Goal: Transaction & Acquisition: Purchase product/service

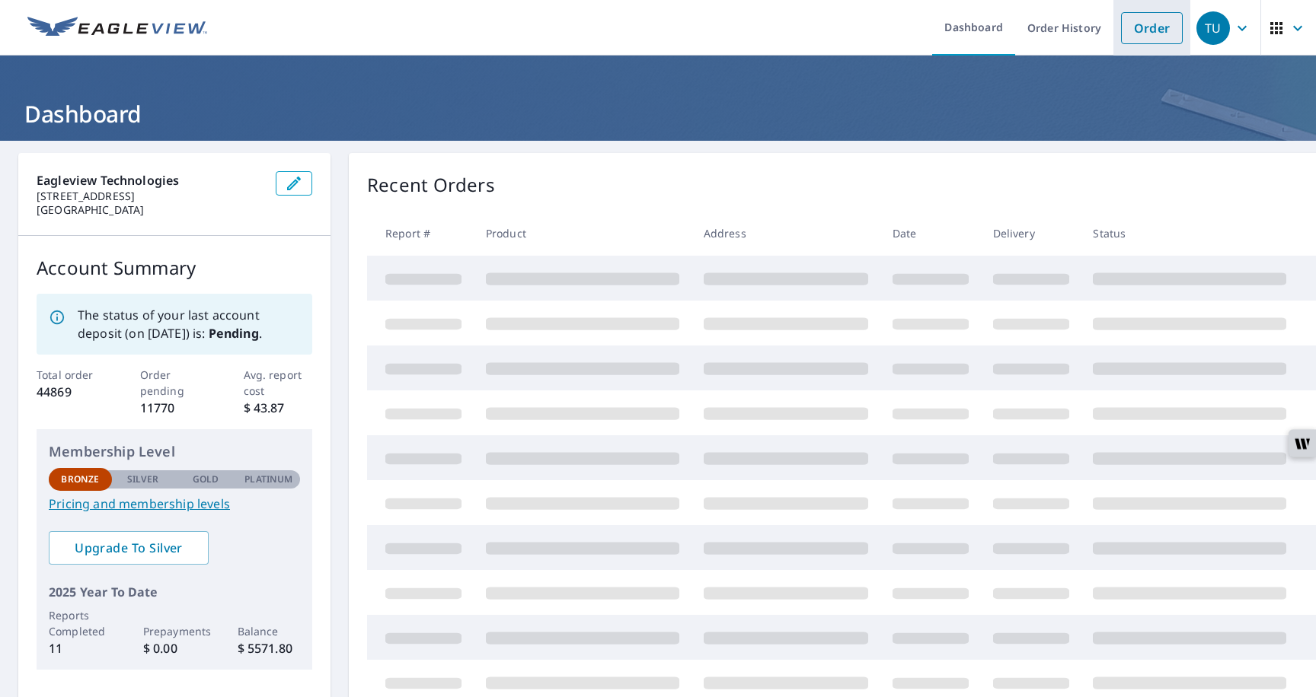
click at [1144, 31] on link "Order" at bounding box center [1152, 28] width 62 height 32
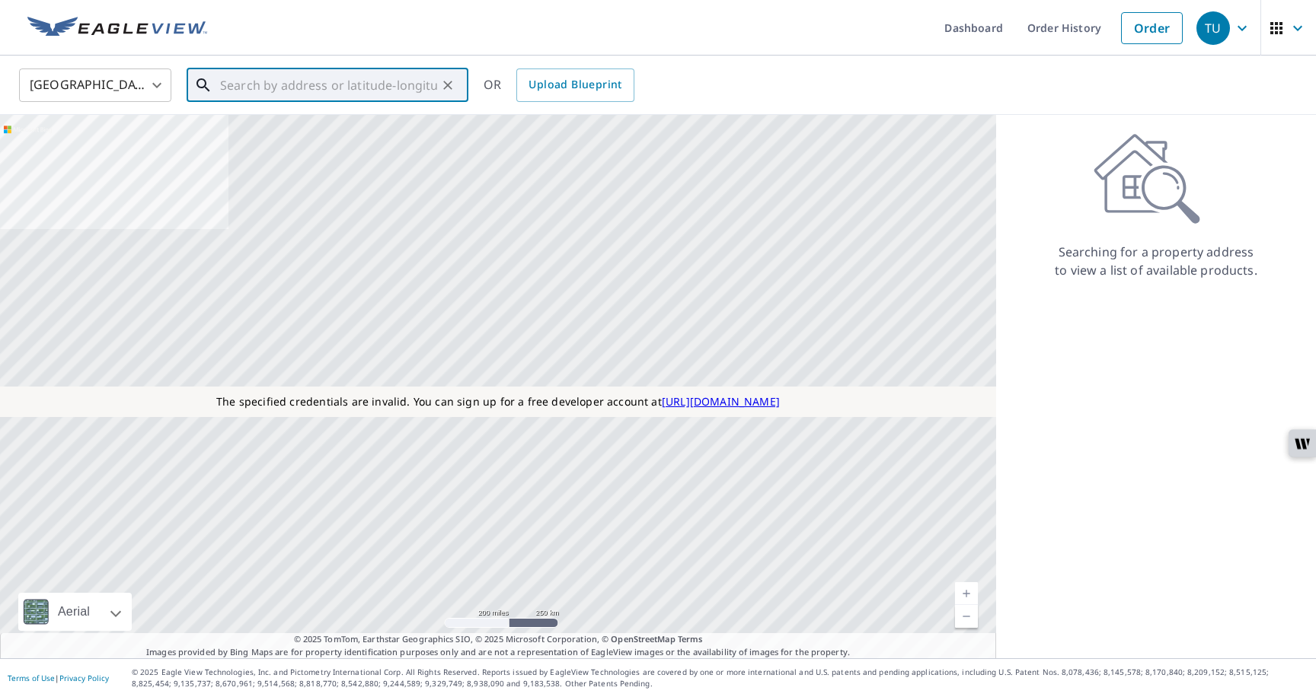
click at [271, 78] on input "text" at bounding box center [328, 85] width 217 height 43
paste input "[STREET_ADDRESS][PERSON_NAME]"
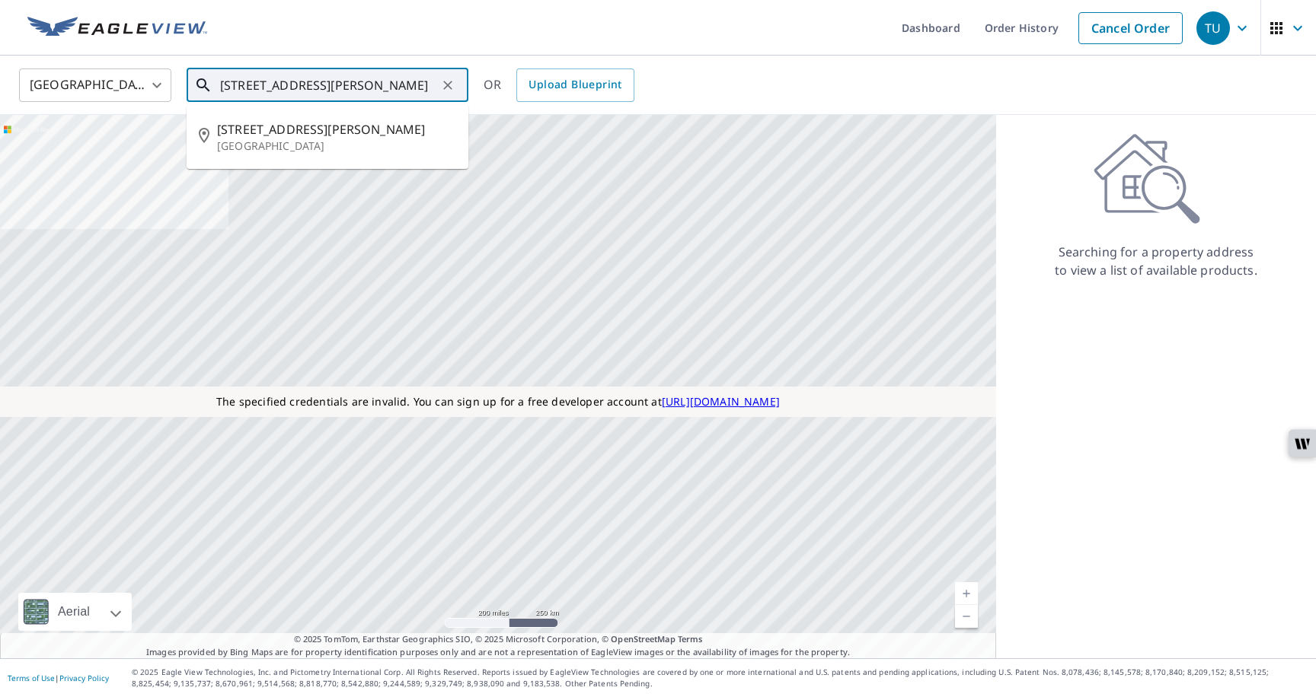
drag, startPoint x: 226, startPoint y: 91, endPoint x: 239, endPoint y: 91, distance: 12.9
click at [241, 92] on input "[STREET_ADDRESS][PERSON_NAME]" at bounding box center [328, 85] width 217 height 43
click at [255, 145] on p "[GEOGRAPHIC_DATA]" at bounding box center [336, 146] width 239 height 15
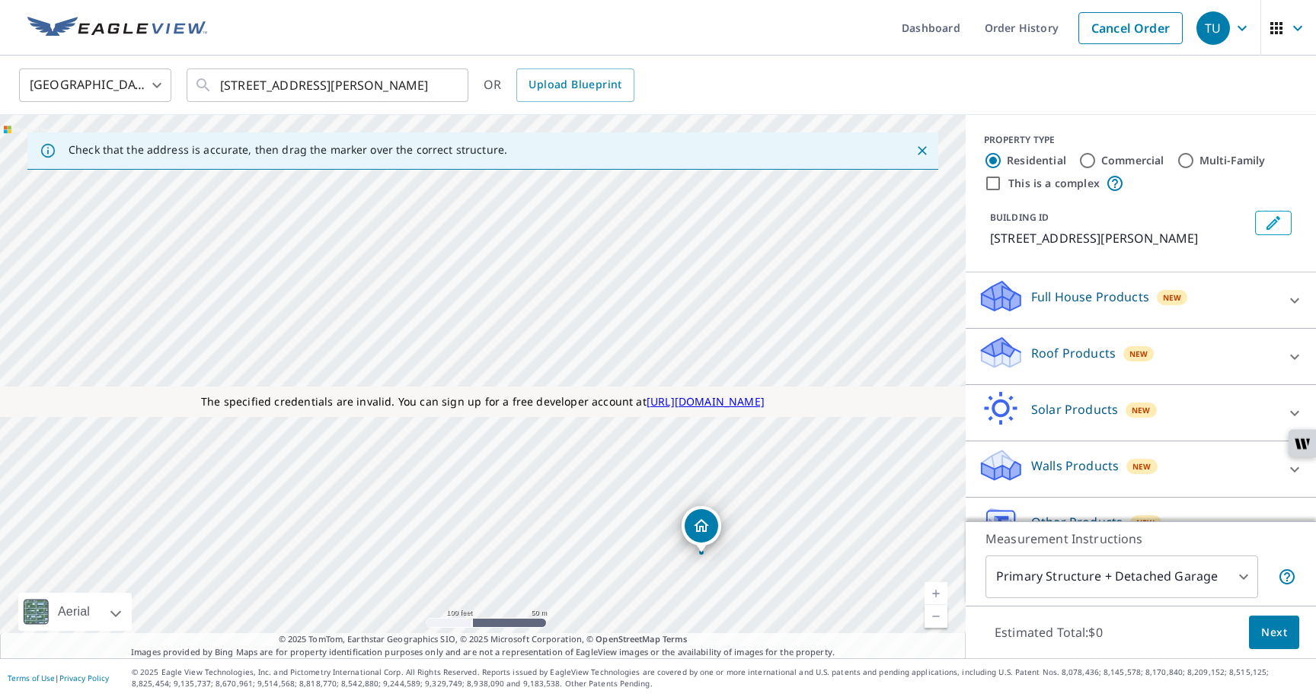
click at [310, 319] on div "[STREET_ADDRESS][PERSON_NAME]" at bounding box center [482, 387] width 965 height 544
click at [487, 360] on icon "Dropped pin, building 1, Residential property, 600 Davis St Austin, TX 78701" at bounding box center [482, 356] width 15 height 13
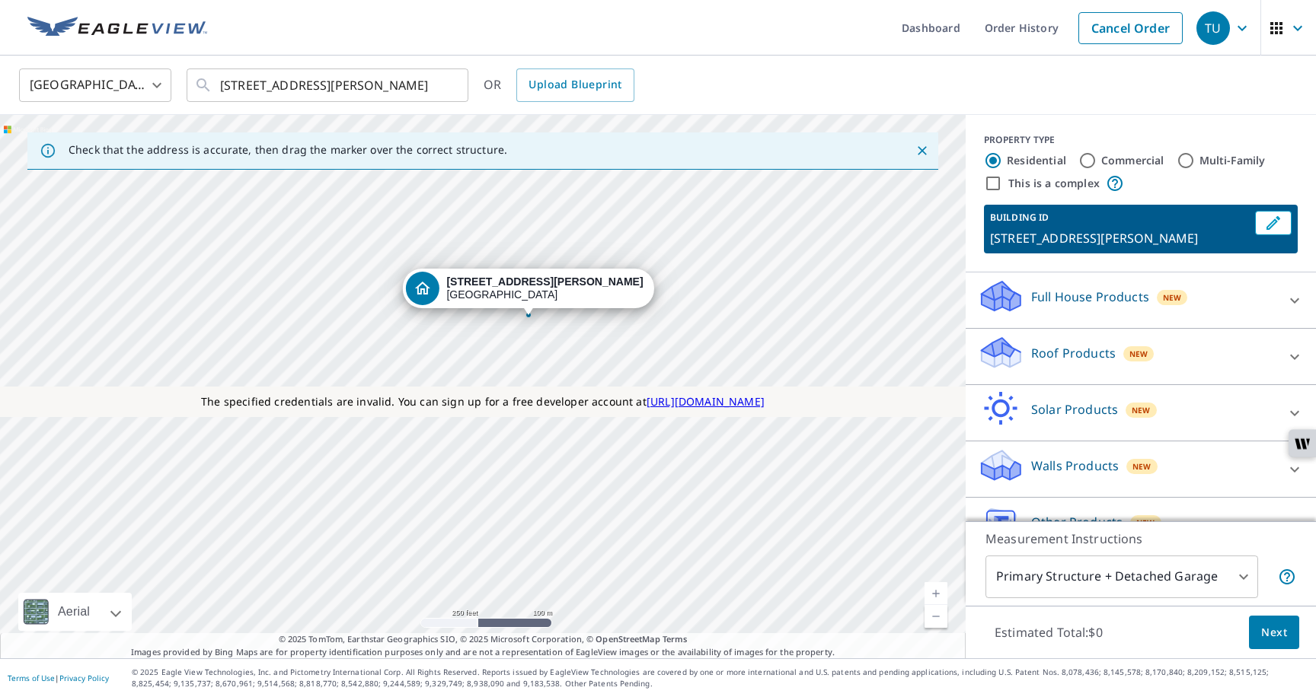
click at [802, 505] on div "[STREET_ADDRESS][PERSON_NAME]" at bounding box center [482, 387] width 965 height 544
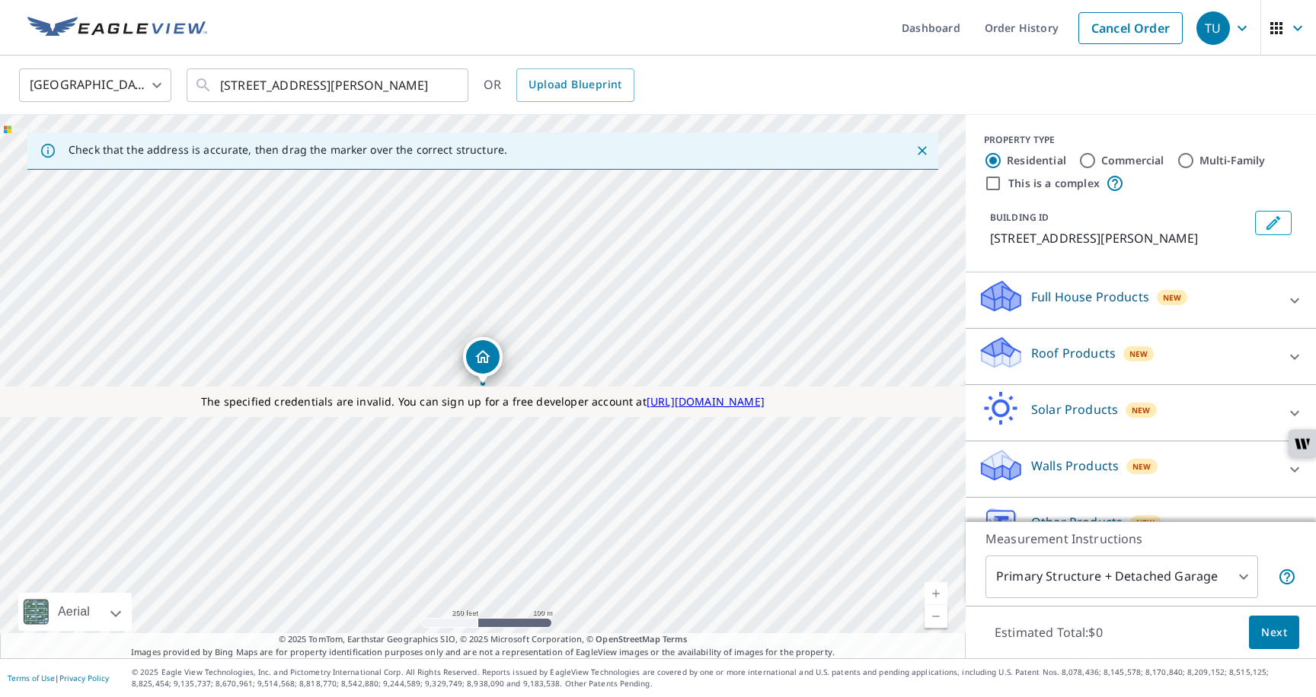
click at [482, 363] on icon "Dropped pin, building 1, Residential property, 600 Davis St Austin, TX 78701" at bounding box center [483, 357] width 18 height 18
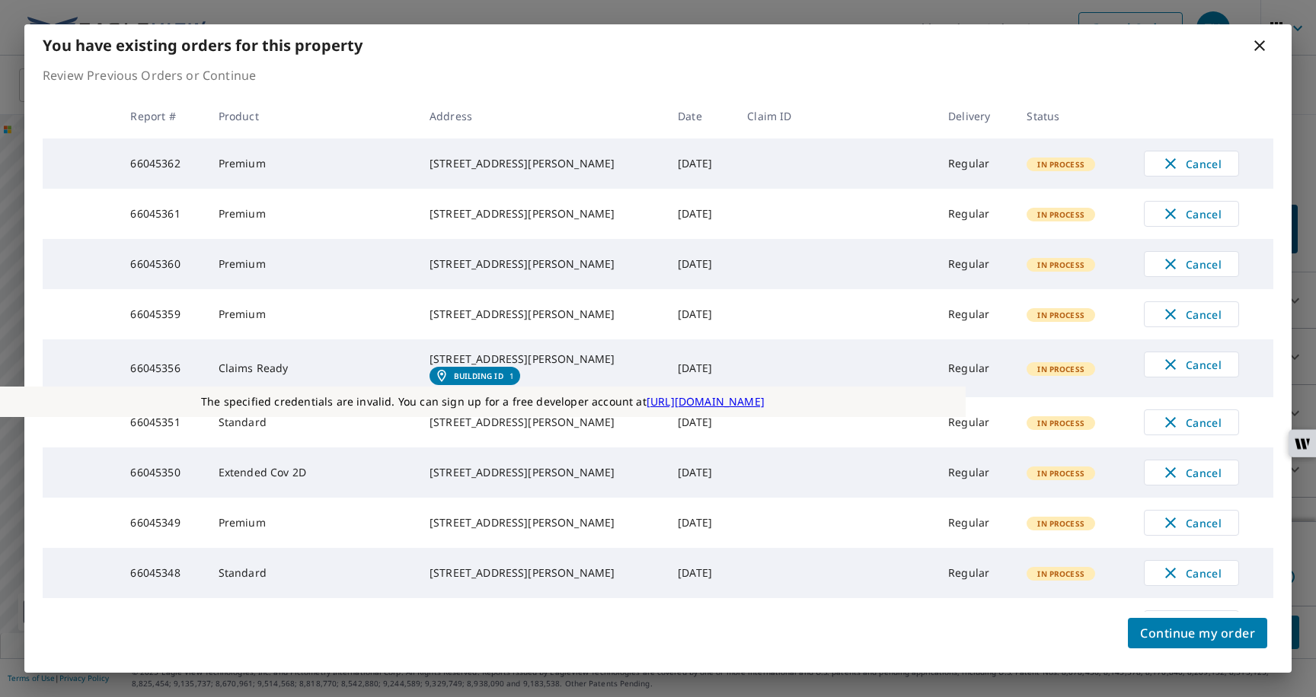
click at [1257, 37] on icon at bounding box center [1259, 46] width 18 height 18
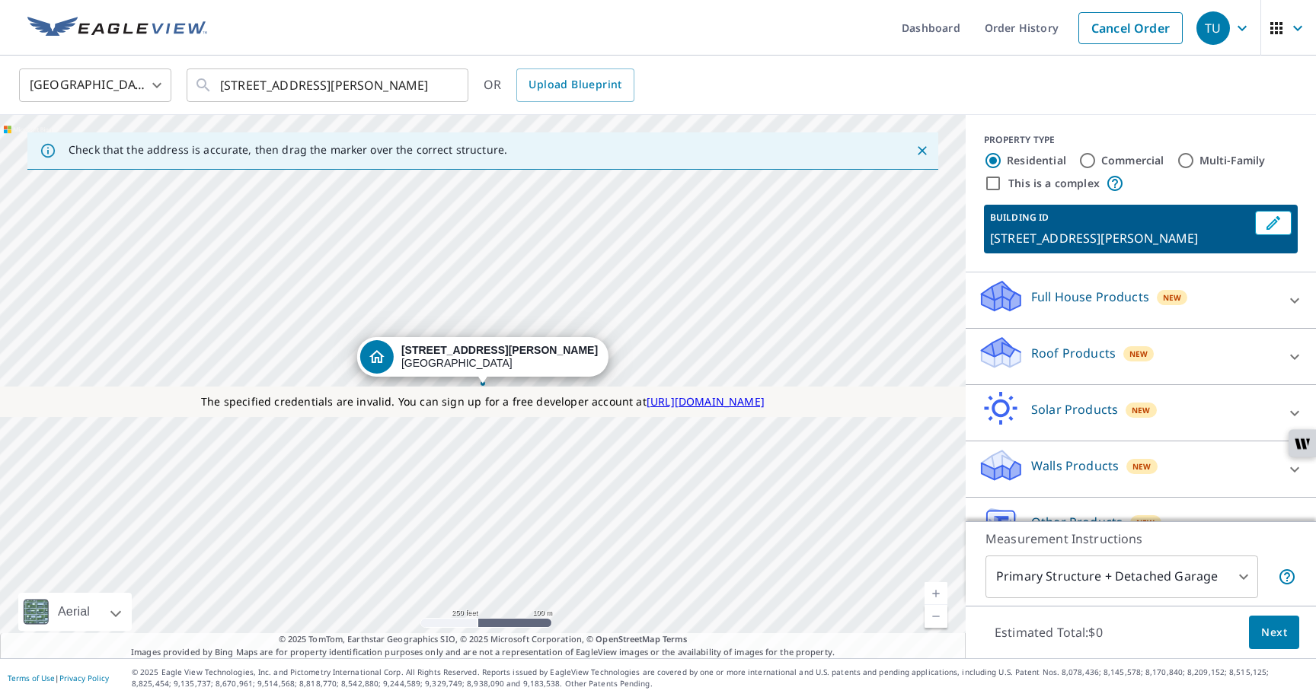
click at [863, 340] on div "[STREET_ADDRESS][PERSON_NAME]" at bounding box center [482, 387] width 965 height 544
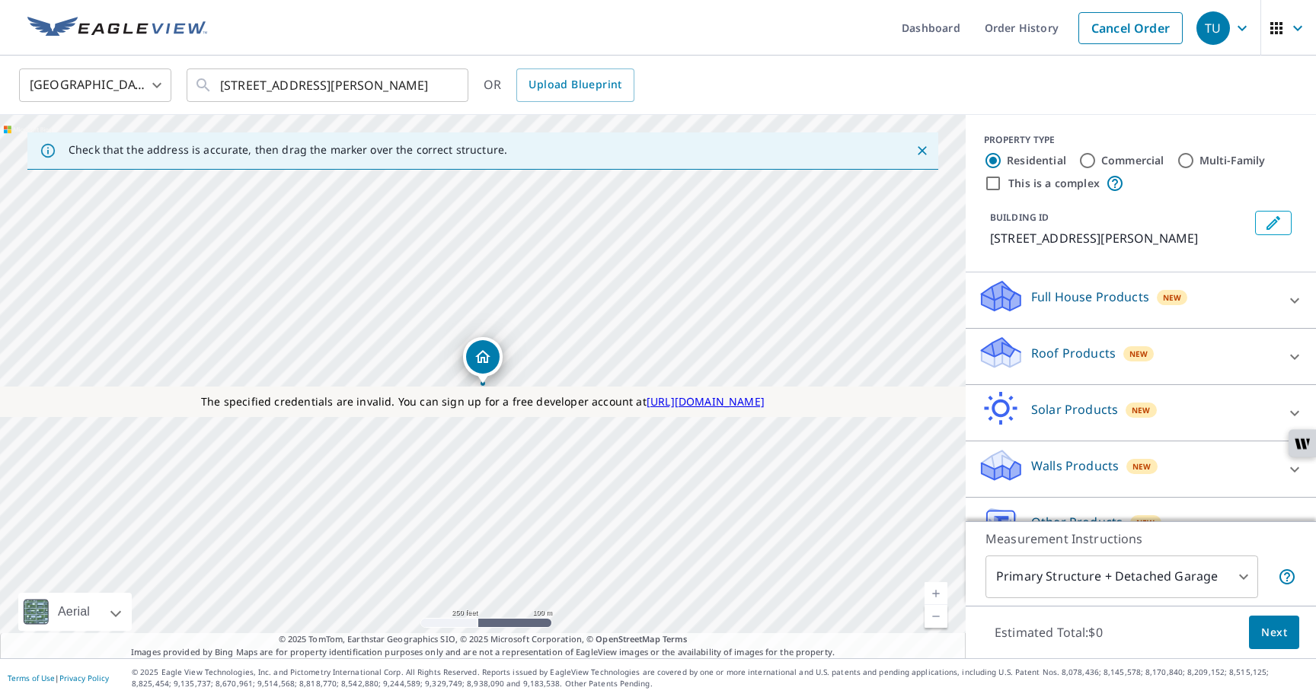
click at [863, 340] on div "[STREET_ADDRESS][PERSON_NAME]" at bounding box center [482, 387] width 965 height 544
click at [865, 341] on div "[STREET_ADDRESS][PERSON_NAME]" at bounding box center [482, 387] width 965 height 544
drag, startPoint x: 481, startPoint y: 362, endPoint x: 864, endPoint y: 331, distance: 384.2
drag, startPoint x: 622, startPoint y: 292, endPoint x: 649, endPoint y: 423, distance: 133.6
click at [486, 355] on icon "Dropped pin, building 1, Residential property, 1111 E Cesar Chavez St Austin, T…" at bounding box center [483, 357] width 18 height 18
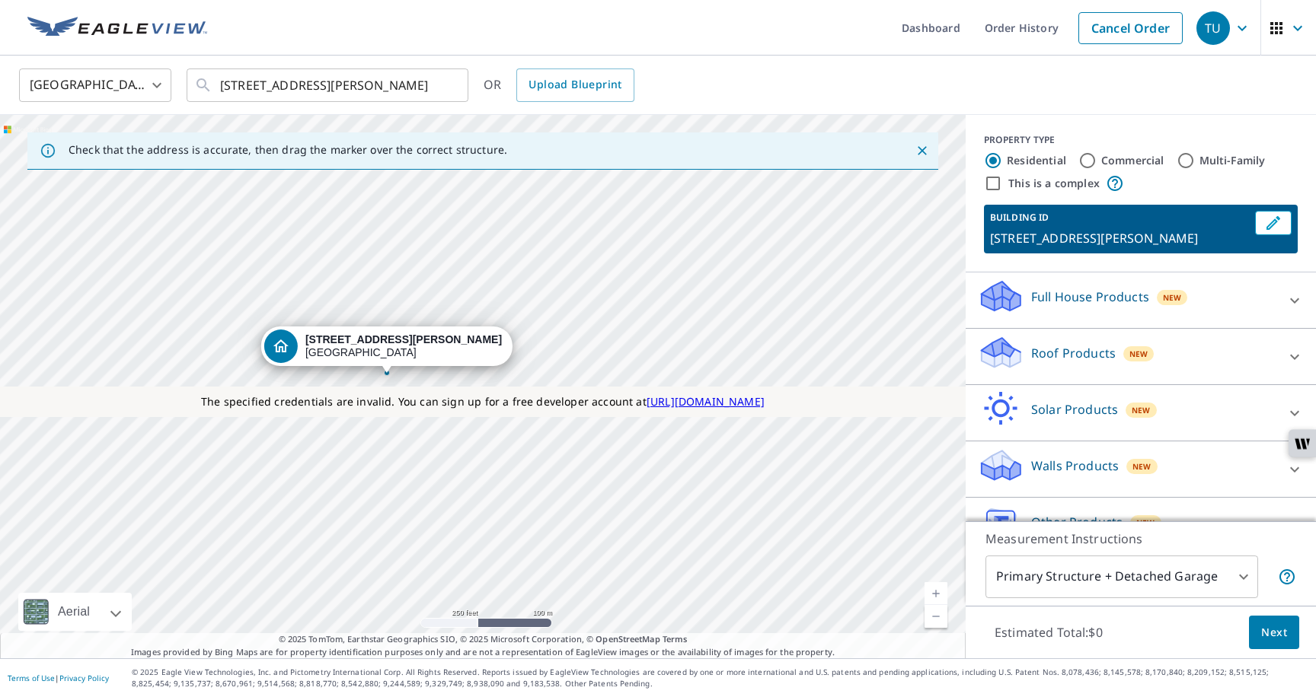
drag, startPoint x: 525, startPoint y: 362, endPoint x: 432, endPoint y: 353, distance: 93.4
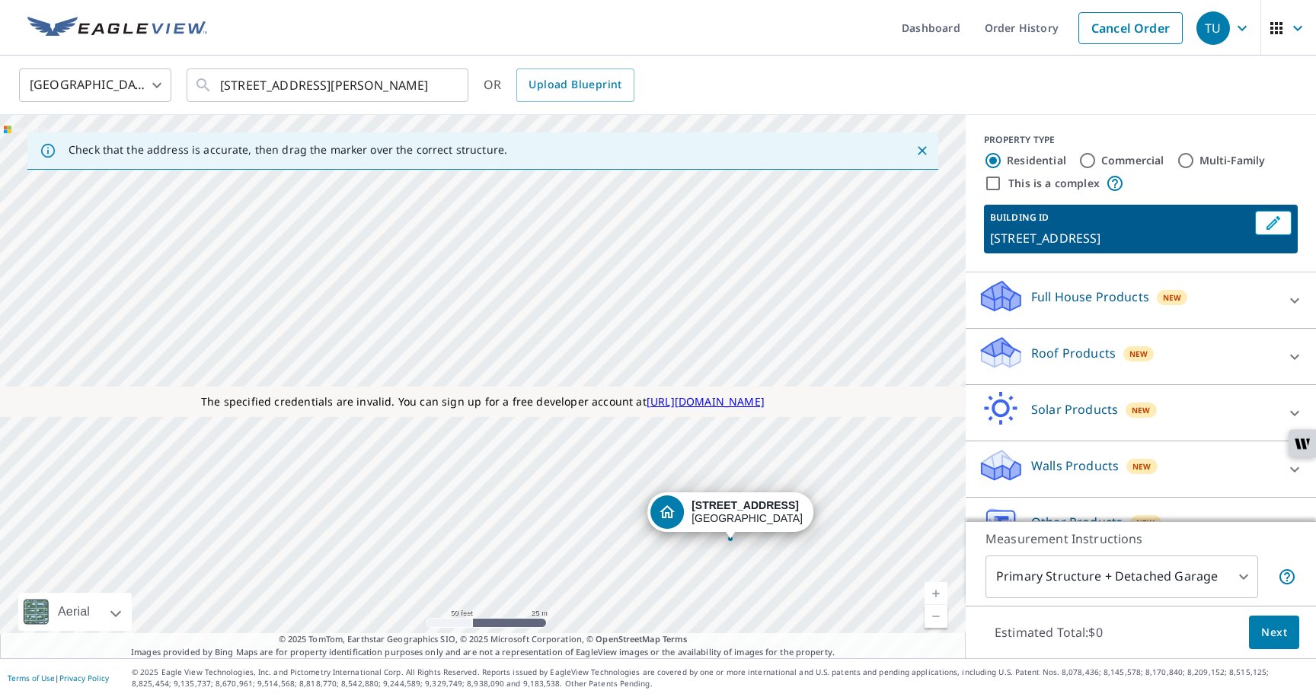
drag, startPoint x: 493, startPoint y: 372, endPoint x: 724, endPoint y: 512, distance: 270.2
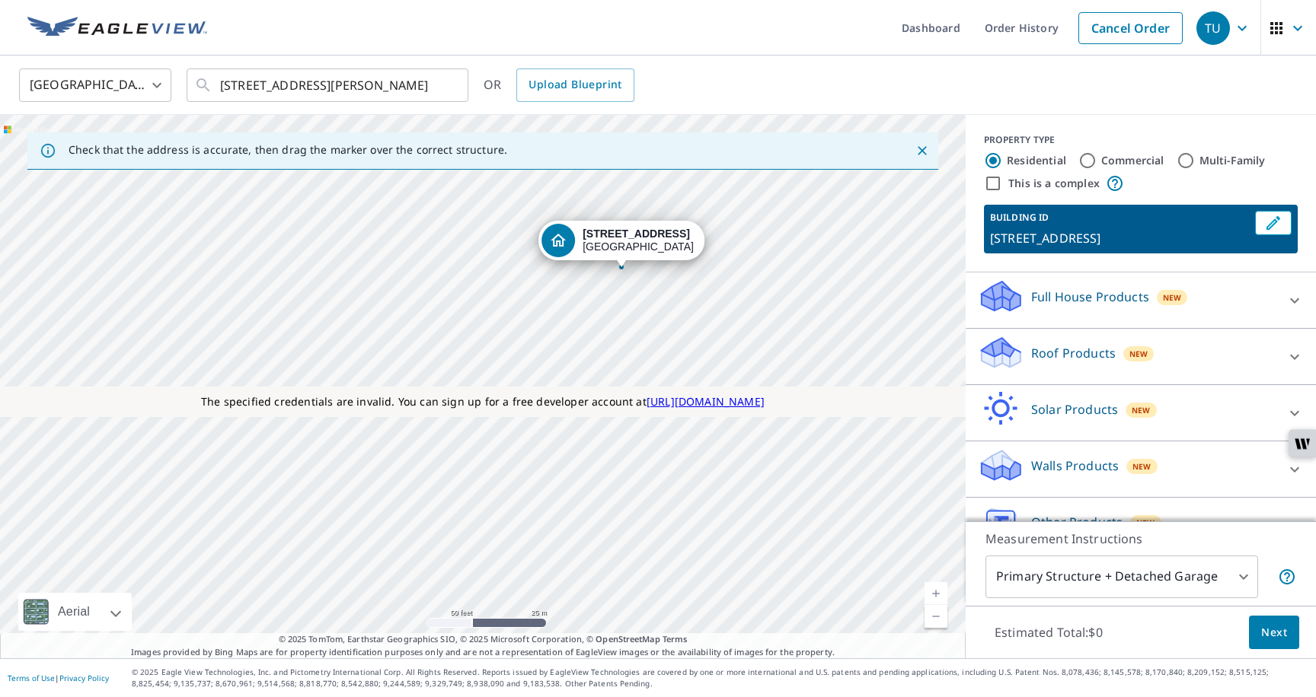
drag, startPoint x: 463, startPoint y: 353, endPoint x: 602, endPoint y: 236, distance: 181.0
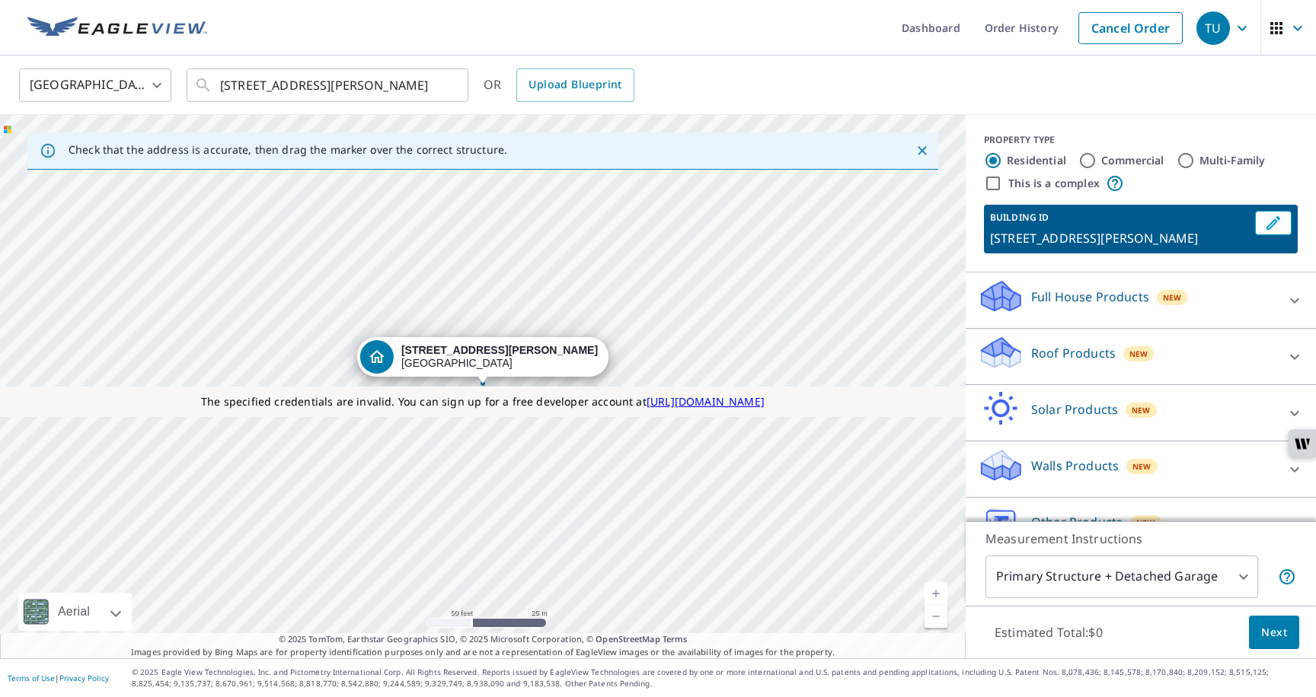
click at [1069, 239] on p "[STREET_ADDRESS][PERSON_NAME]" at bounding box center [1119, 238] width 259 height 18
click at [1267, 221] on icon "Edit building 1" at bounding box center [1273, 223] width 18 height 18
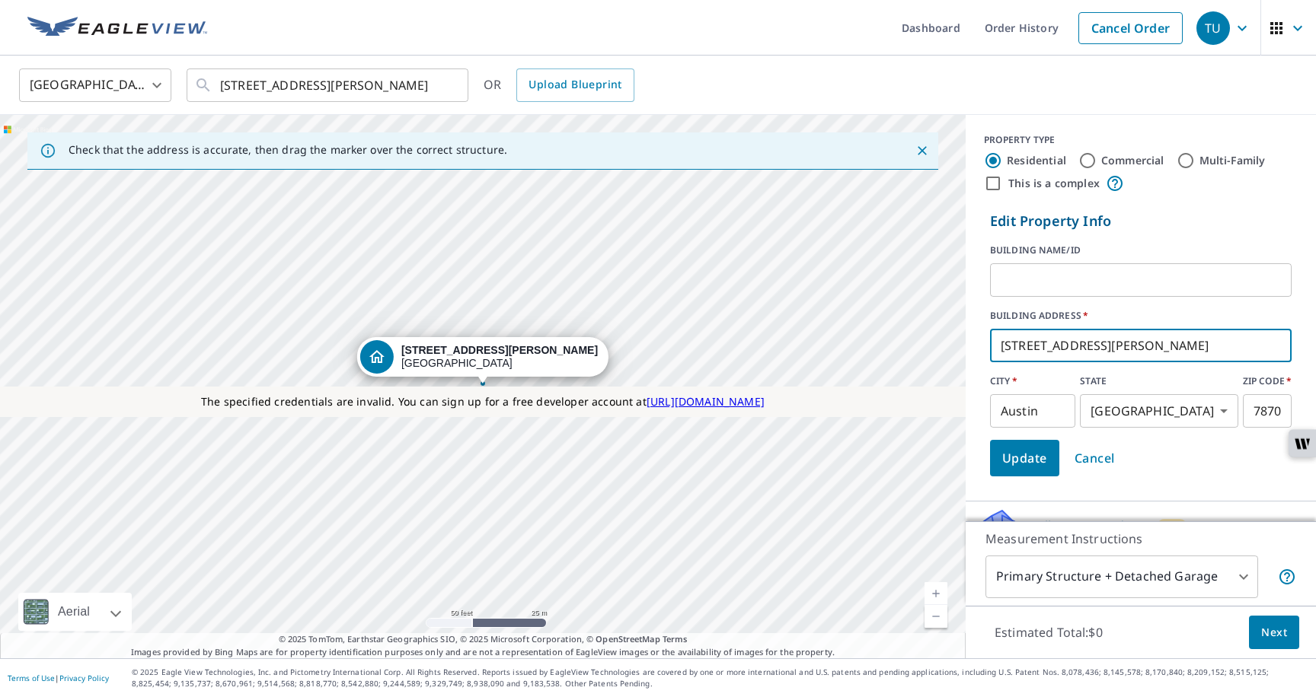
drag, startPoint x: 1162, startPoint y: 343, endPoint x: 978, endPoint y: 321, distance: 185.6
click at [978, 321] on div "Edit Property Info BUILDING NAME/ID ​ BUILDING ADDRESS   * [STREET_ADDRESS][PER…" at bounding box center [1140, 344] width 350 height 278
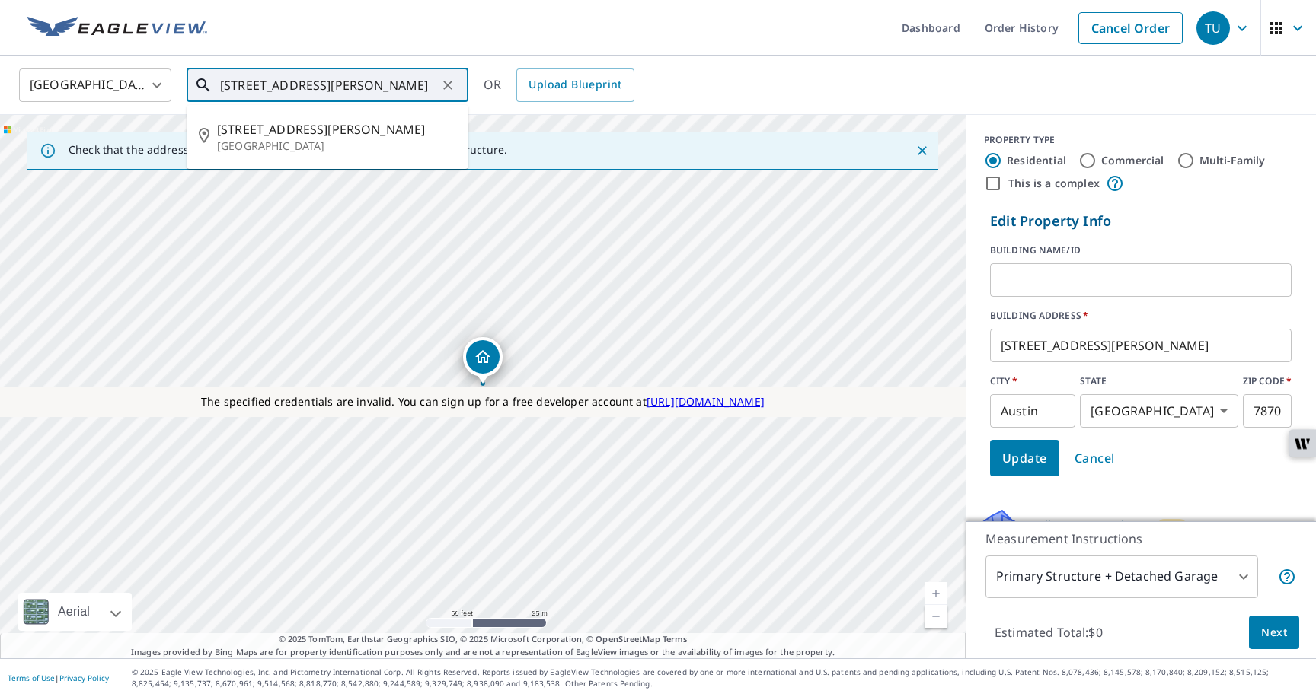
drag, startPoint x: 331, startPoint y: 88, endPoint x: 199, endPoint y: 77, distance: 132.9
click at [199, 77] on div "[STREET_ADDRESS][PERSON_NAME] ​" at bounding box center [328, 86] width 282 height 34
paste input "[STREET_ADDRESS][PERSON_NAME]"
click at [422, 87] on input "[STREET_ADDRESS][PERSON_NAME]" at bounding box center [328, 85] width 217 height 43
click at [321, 131] on span "[STREET_ADDRESS][PERSON_NAME]" at bounding box center [336, 129] width 239 height 18
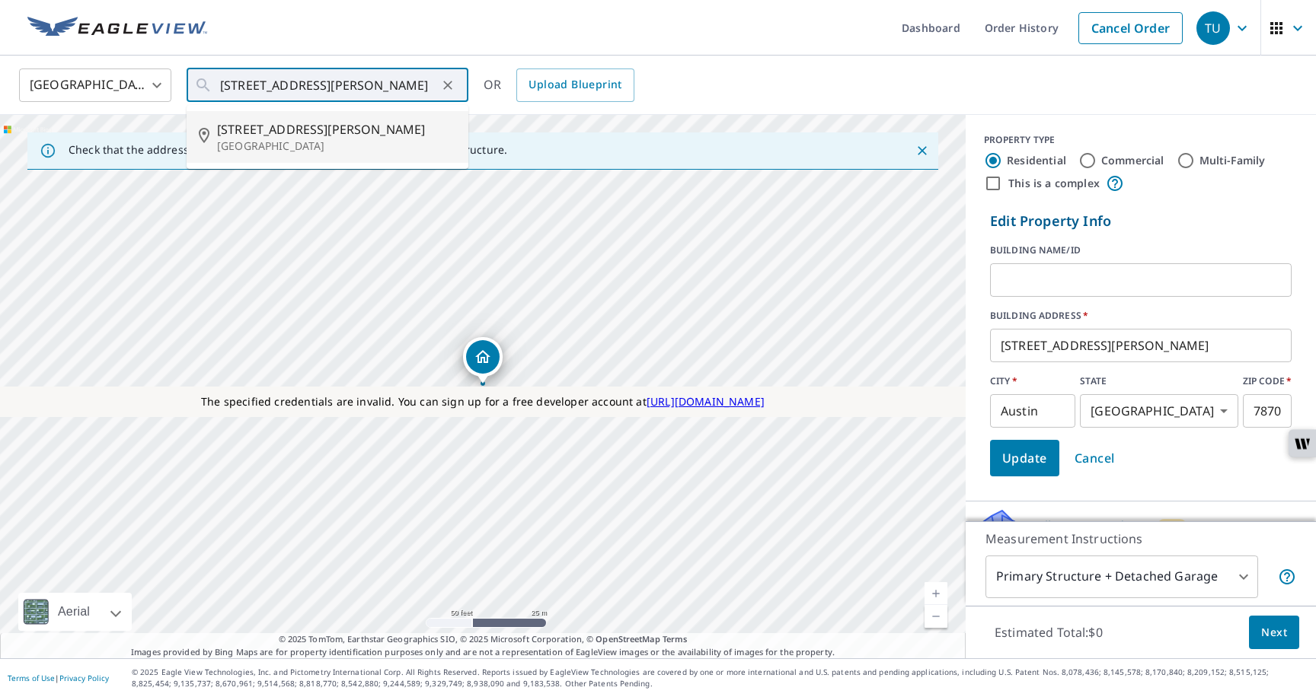
type input "[STREET_ADDRESS][PERSON_NAME]"
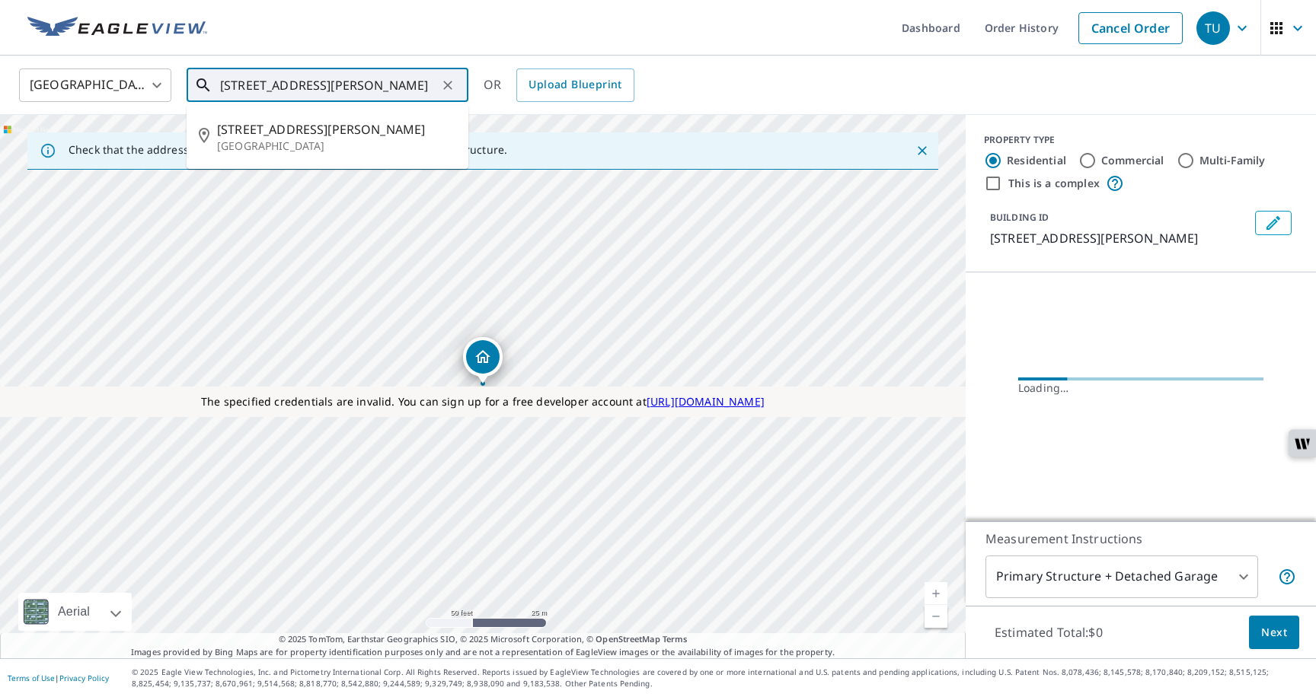
click at [355, 94] on input "[STREET_ADDRESS][PERSON_NAME]" at bounding box center [328, 85] width 217 height 43
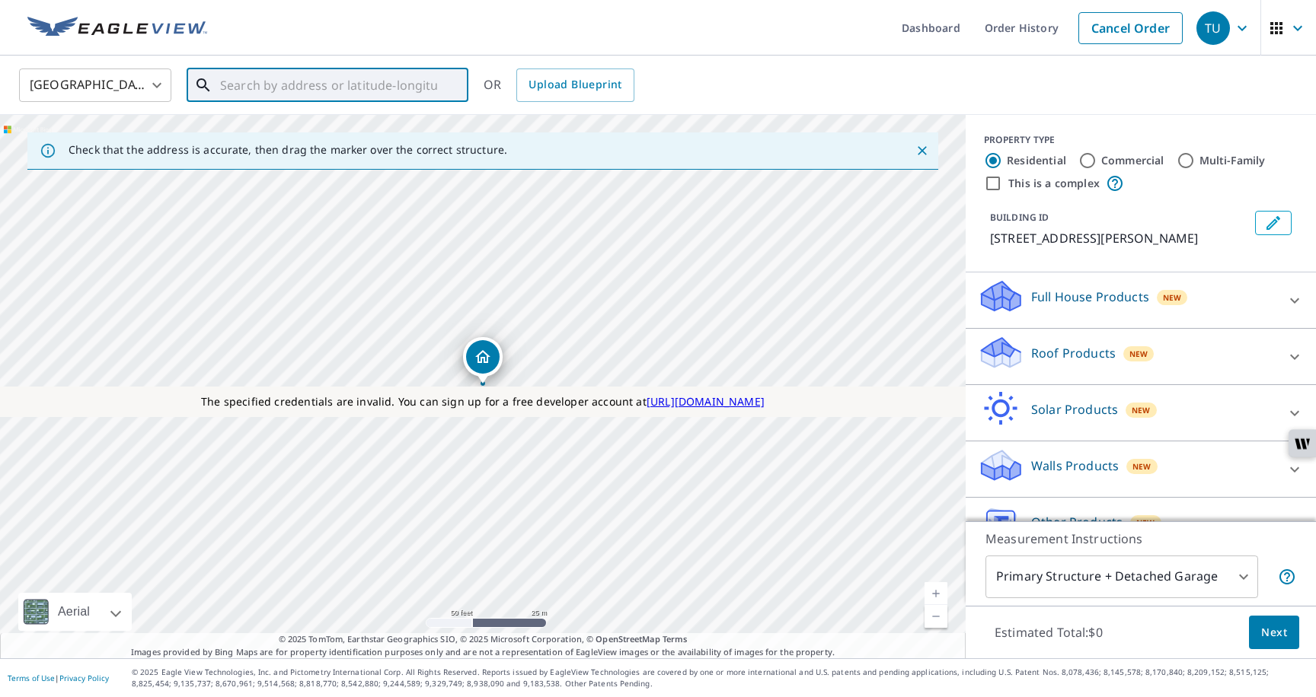
paste input "[STREET_ADDRESS][PERSON_NAME]"
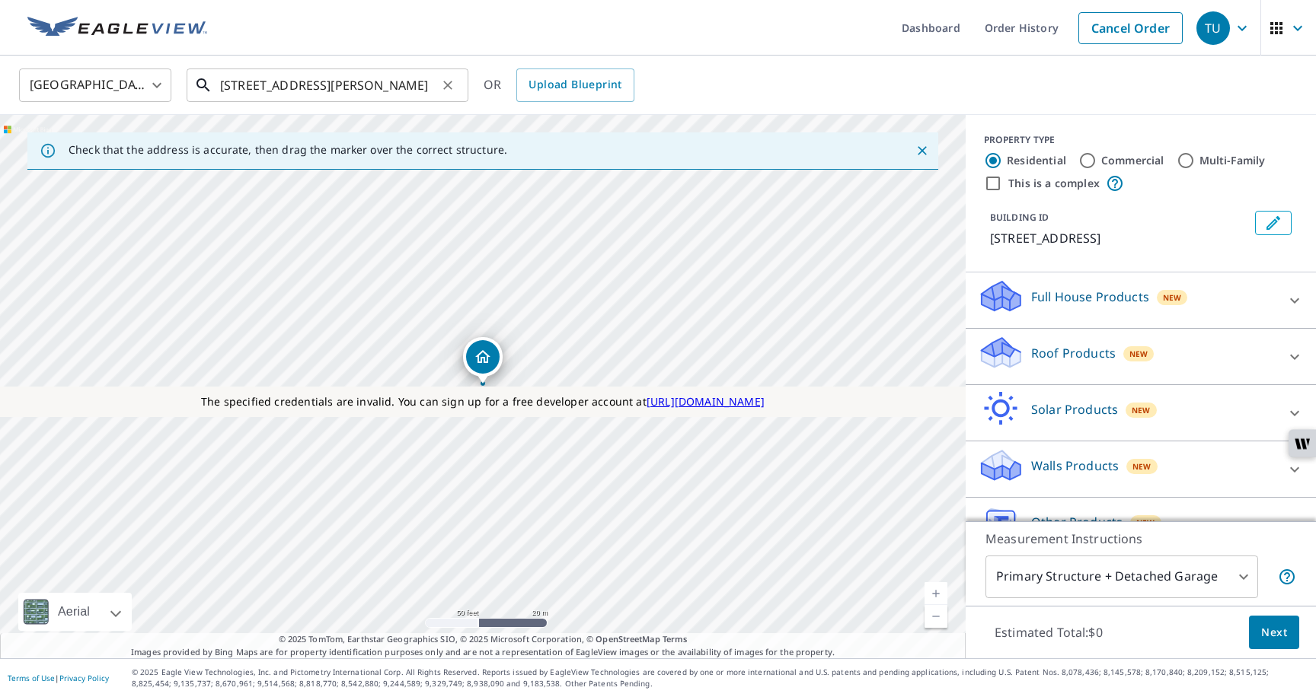
click at [416, 85] on input "[STREET_ADDRESS][PERSON_NAME]" at bounding box center [328, 85] width 217 height 43
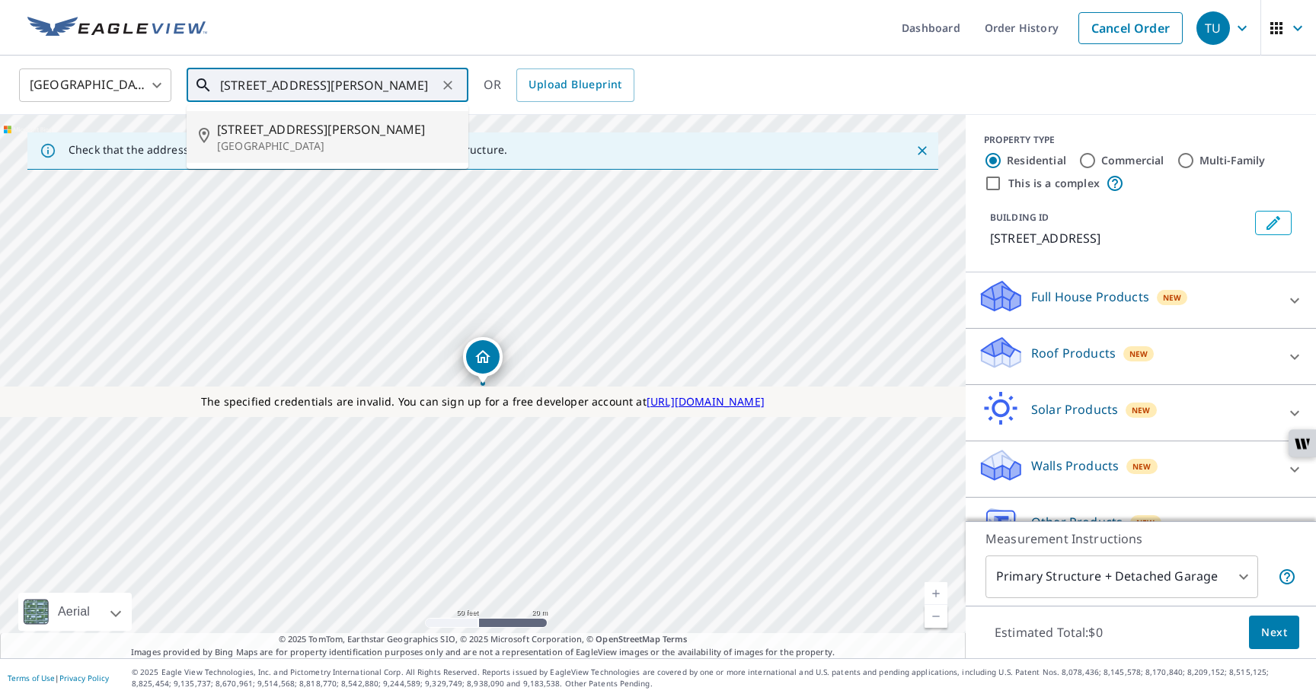
click at [345, 139] on p "[GEOGRAPHIC_DATA]" at bounding box center [336, 146] width 239 height 15
type input "[STREET_ADDRESS][PERSON_NAME]"
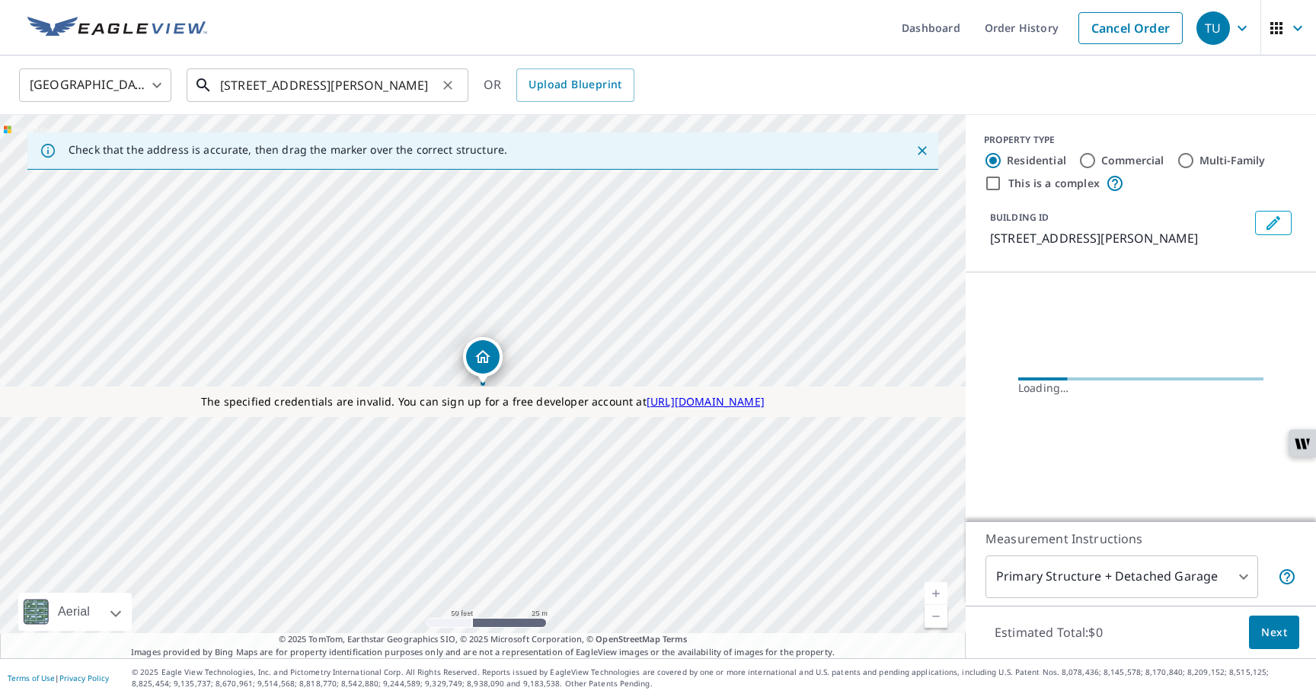
click at [359, 88] on input "[STREET_ADDRESS][PERSON_NAME]" at bounding box center [328, 85] width 217 height 43
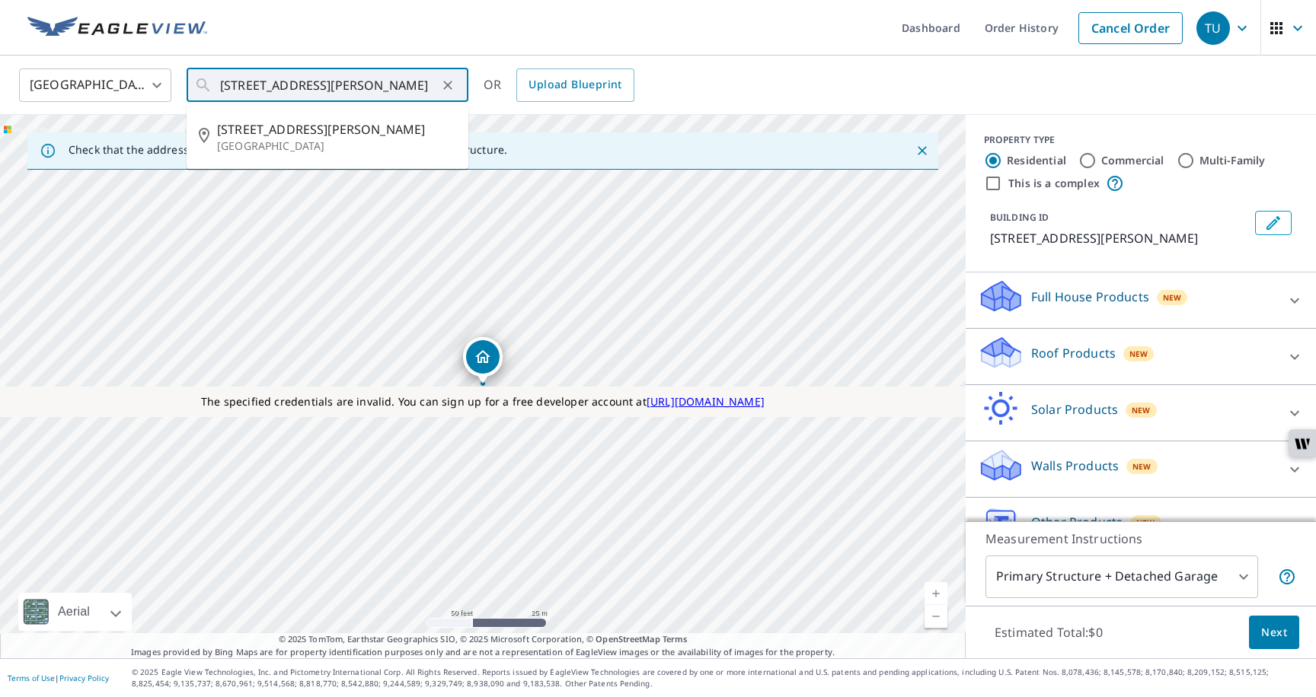
click at [1061, 350] on p "Roof Products" at bounding box center [1073, 353] width 85 height 18
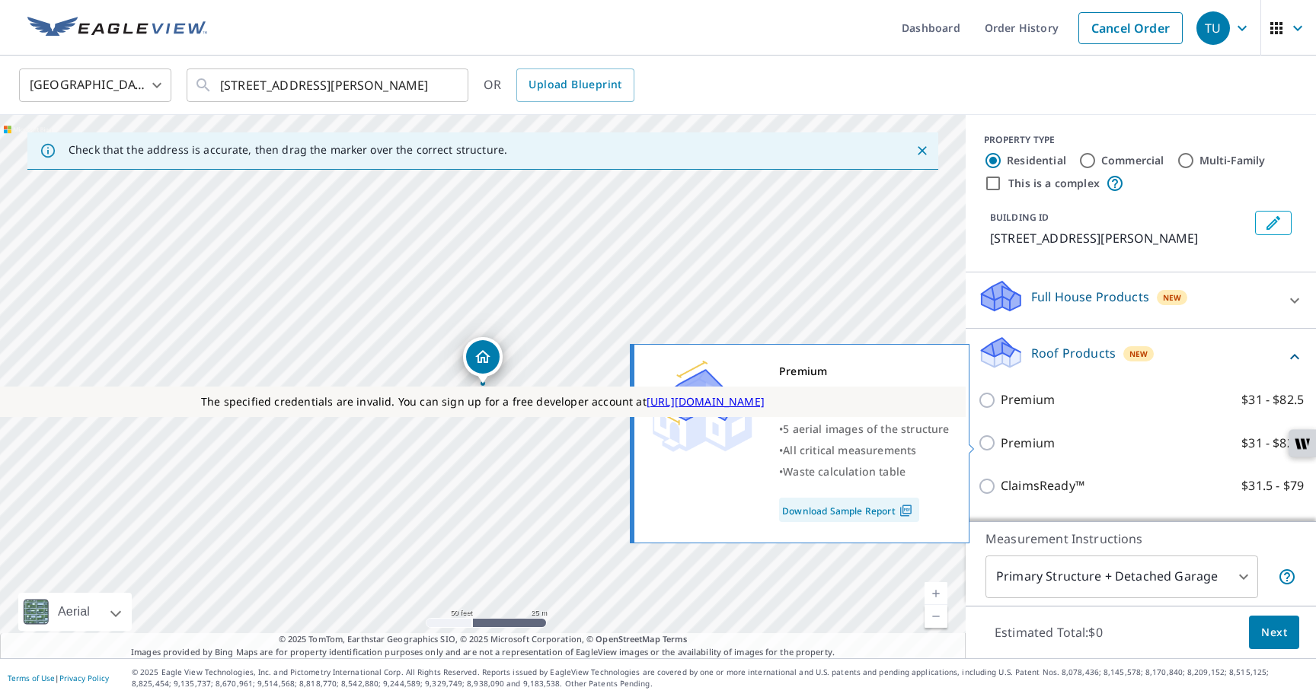
click at [1034, 447] on p "Premium" at bounding box center [1027, 443] width 54 height 19
click at [1000, 447] on input "Premium $31 - $82.5" at bounding box center [989, 443] width 23 height 18
checkbox input "true"
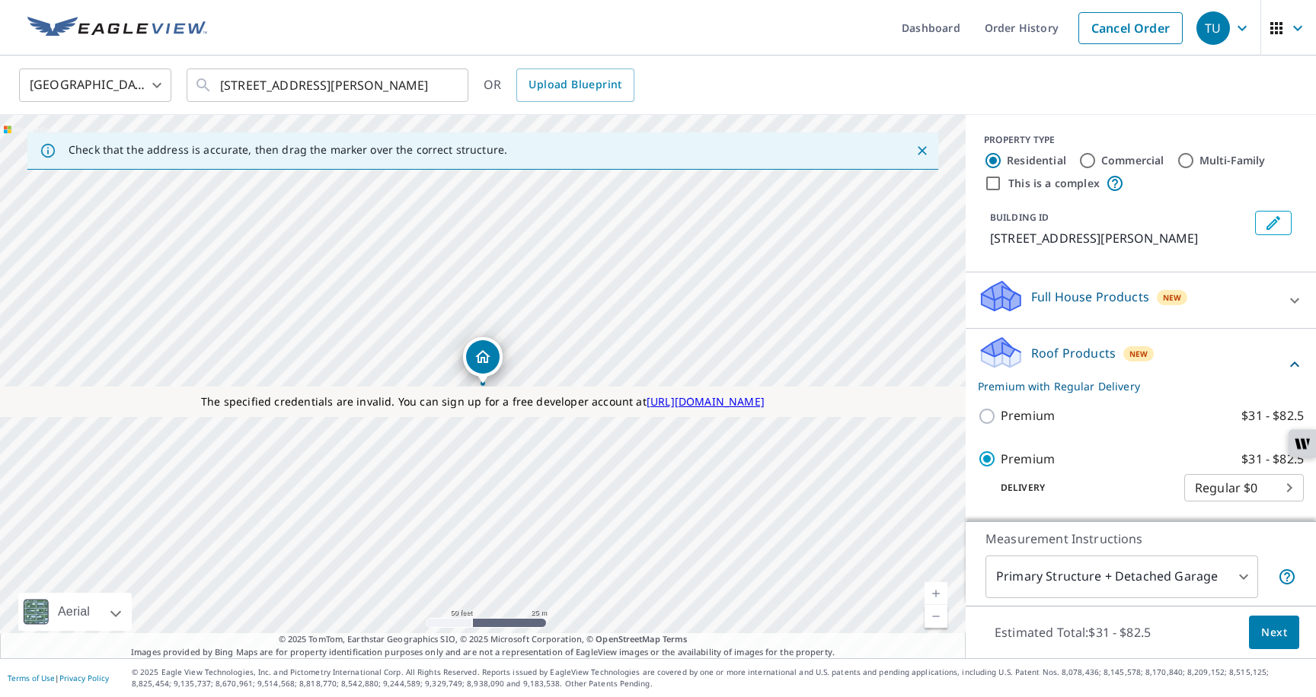
click at [1272, 628] on span "Next" at bounding box center [1274, 633] width 26 height 19
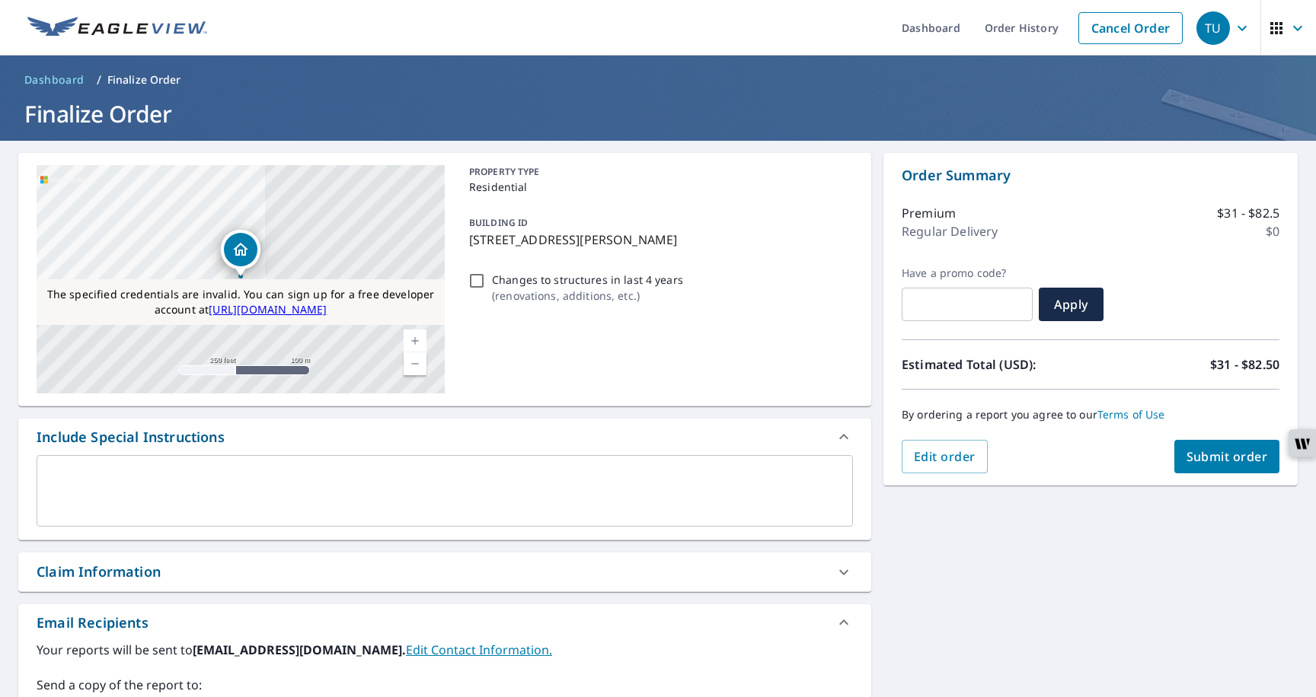
click at [1211, 455] on span "Submit order" at bounding box center [1226, 456] width 81 height 17
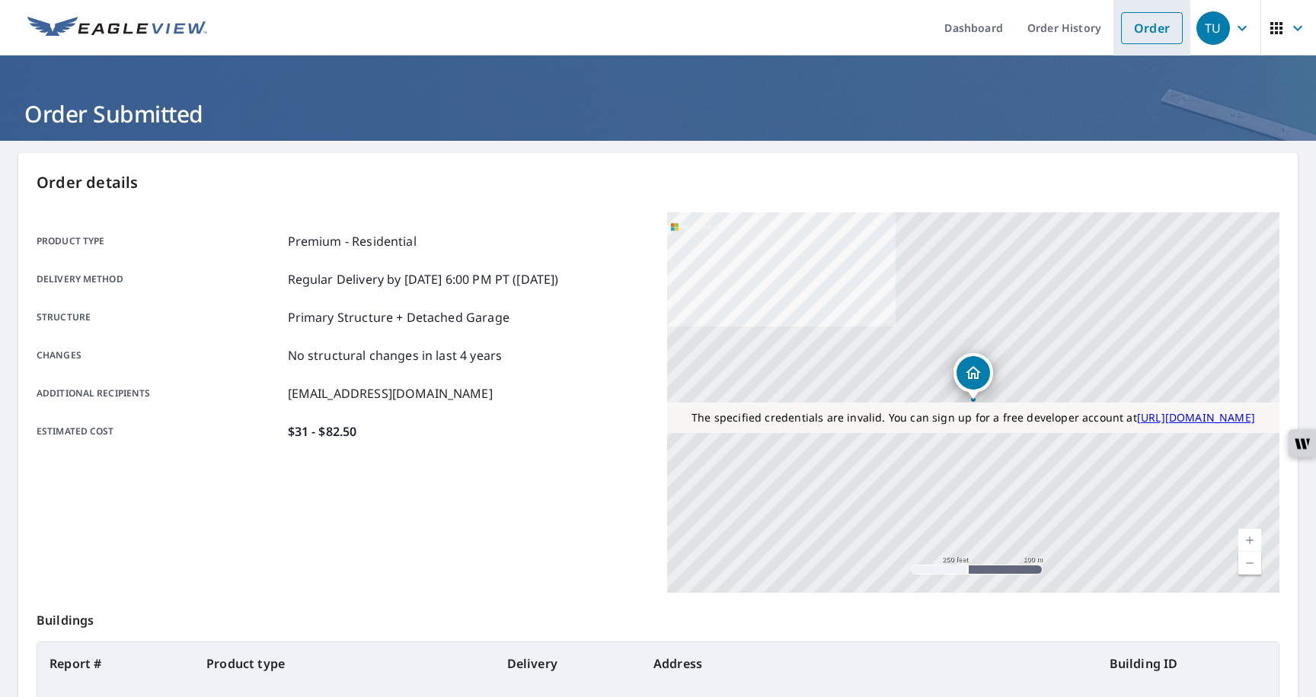
click at [1153, 29] on link "Order" at bounding box center [1152, 28] width 62 height 32
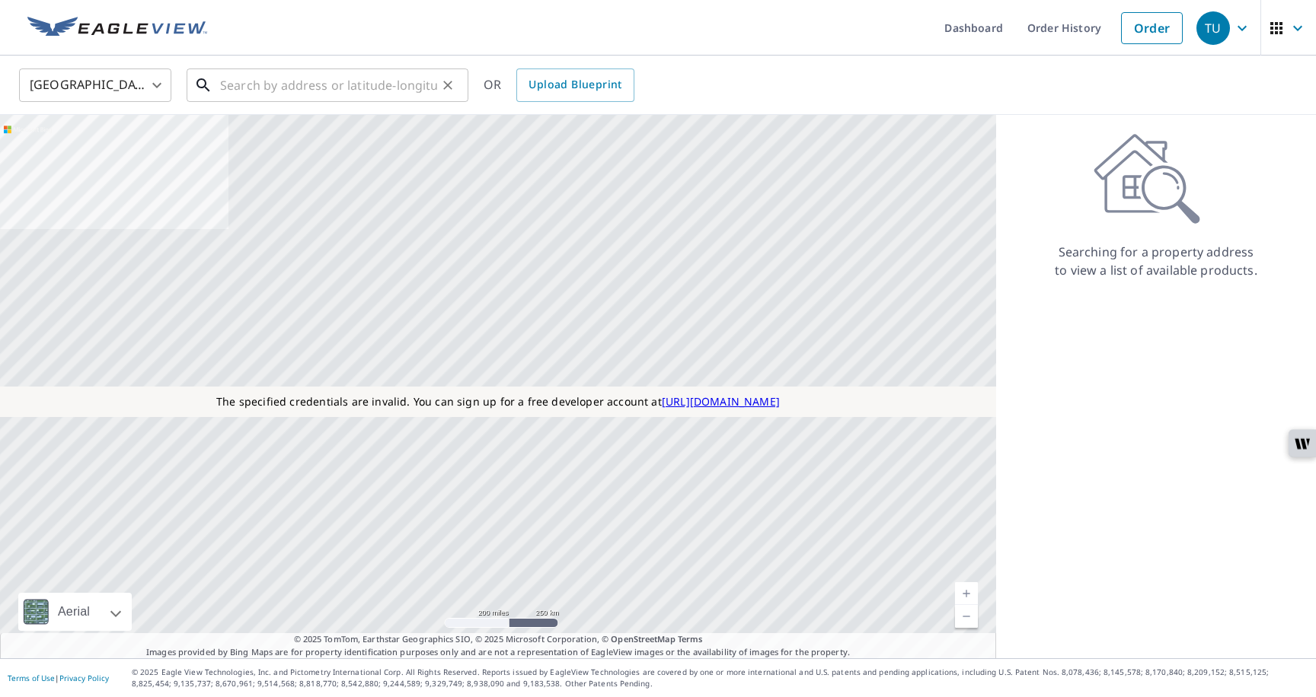
click at [370, 70] on input "text" at bounding box center [328, 85] width 217 height 43
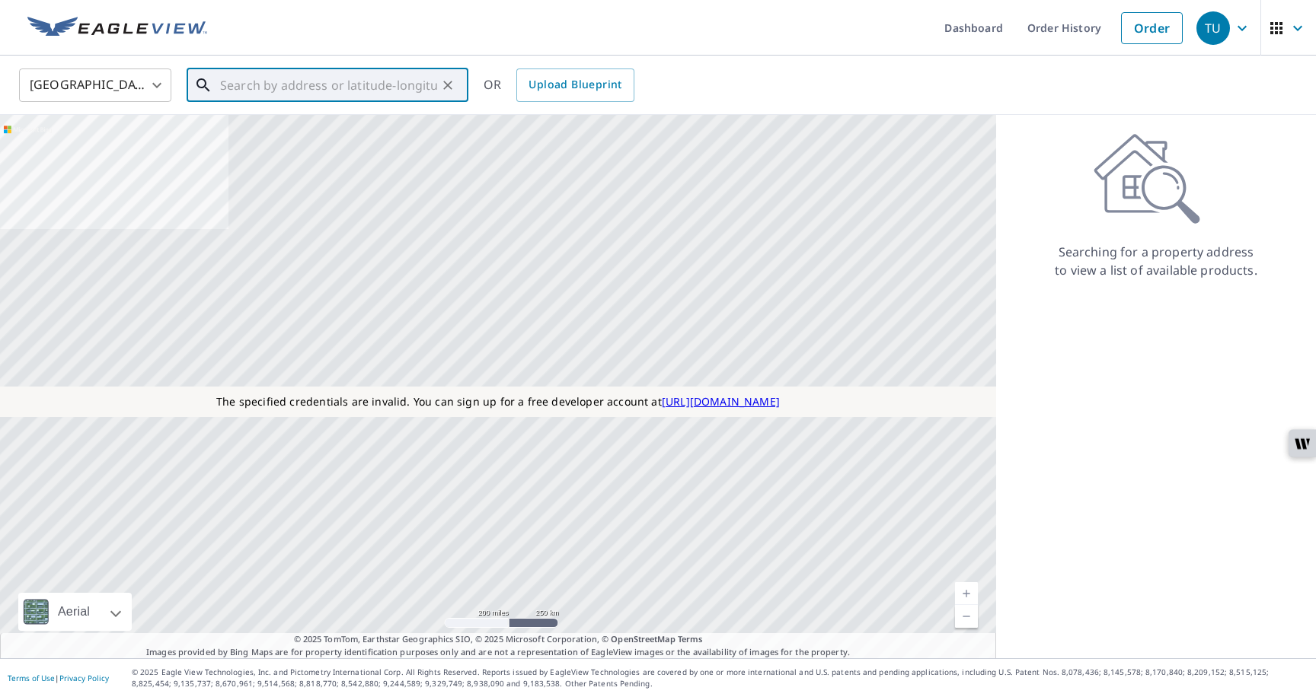
paste input "[STREET_ADDRESS]"
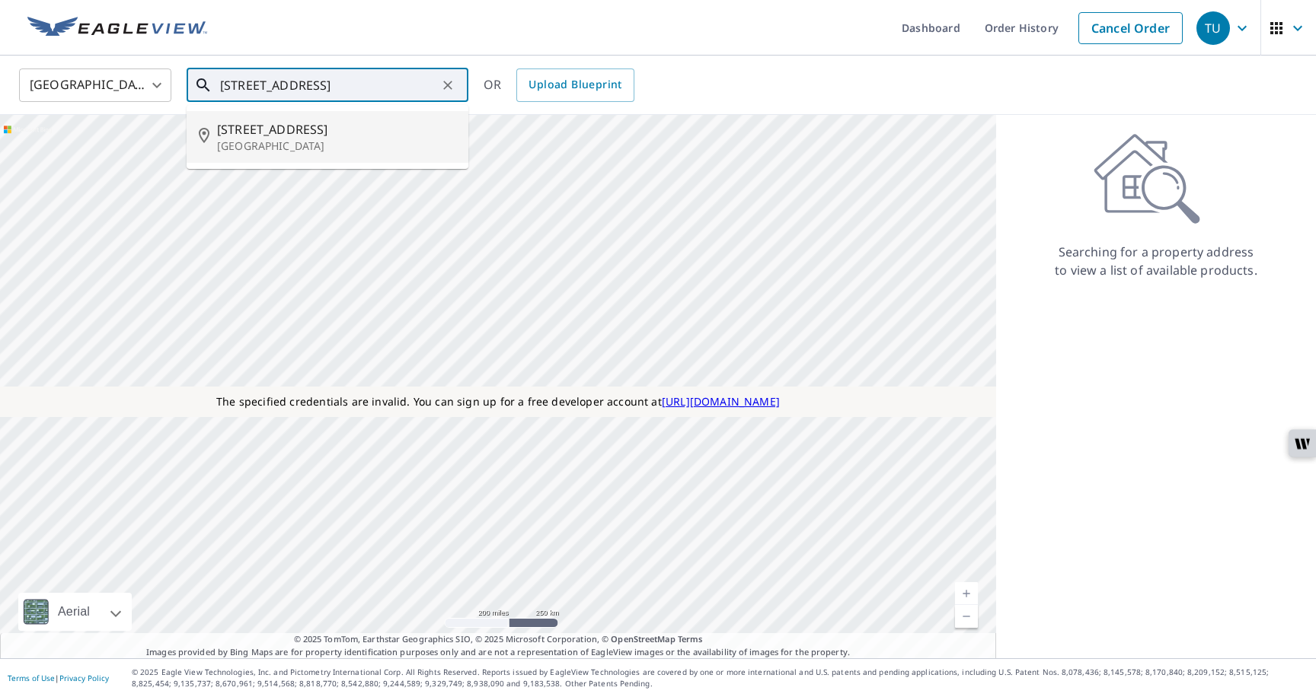
click at [298, 136] on span "[STREET_ADDRESS]" at bounding box center [336, 129] width 239 height 18
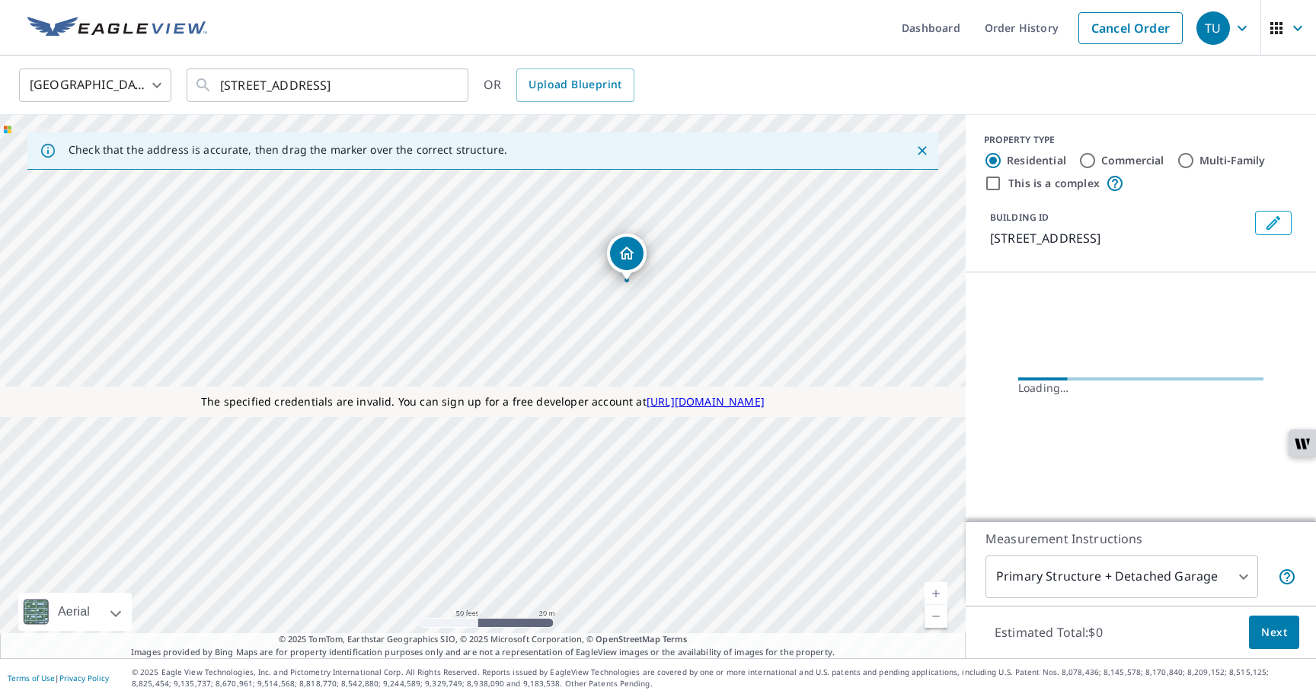
drag, startPoint x: 257, startPoint y: 502, endPoint x: 627, endPoint y: 243, distance: 451.6
click at [473, 352] on icon "Dropped pin, building 1, Residential property, LOADING_ADDRESS ," at bounding box center [473, 356] width 15 height 13
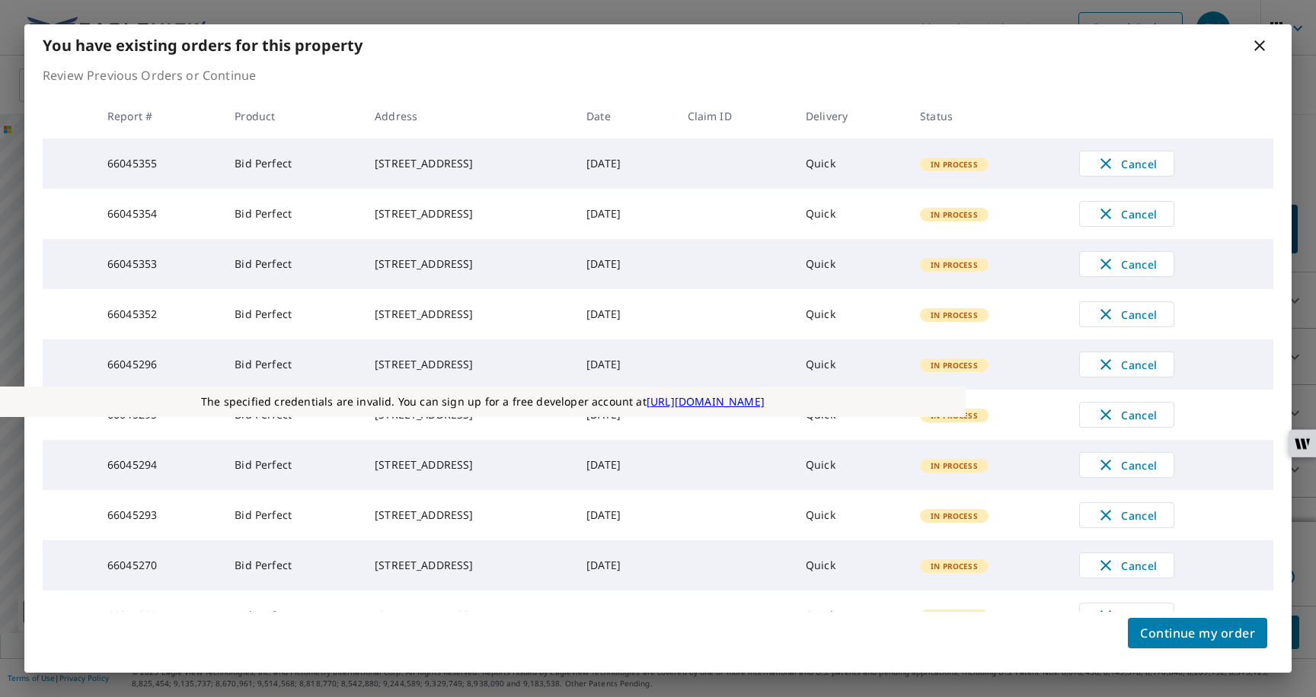
click at [1266, 43] on icon at bounding box center [1259, 46] width 18 height 18
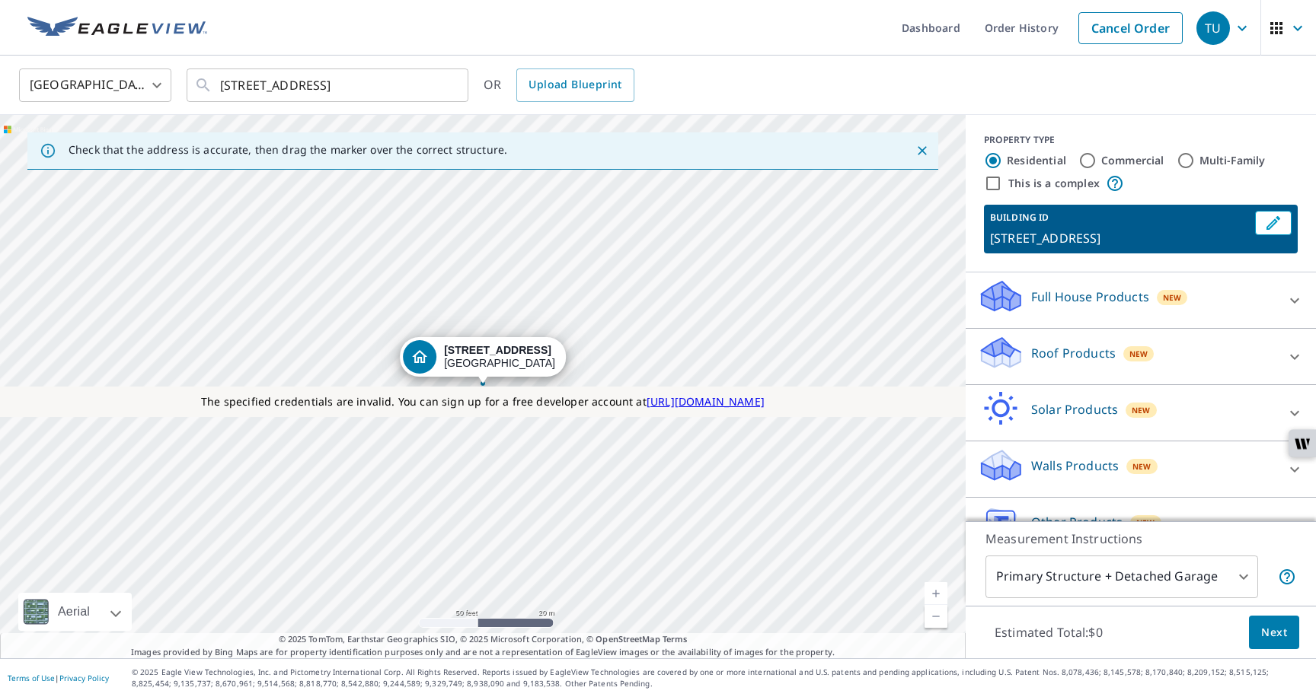
click at [1066, 304] on p "Full House Products" at bounding box center [1090, 297] width 118 height 18
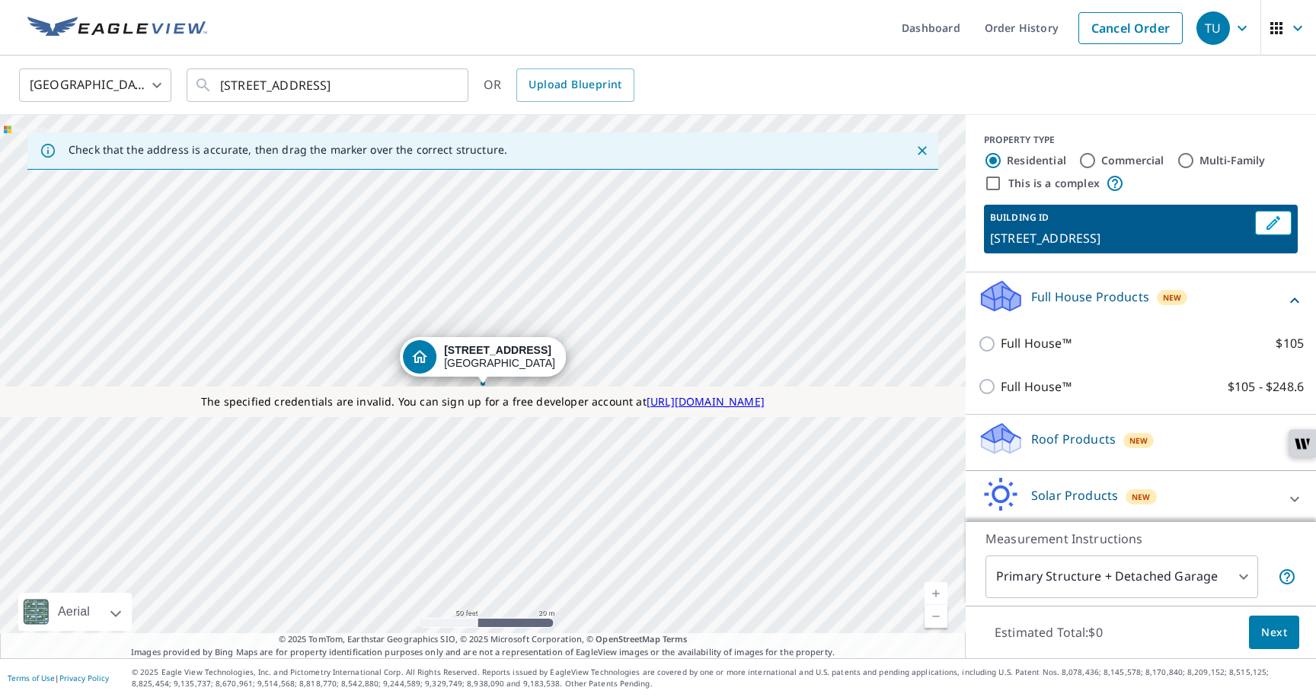
click at [1087, 239] on p "[STREET_ADDRESS]" at bounding box center [1119, 238] width 259 height 18
click at [1269, 222] on icon "Edit building 1" at bounding box center [1273, 223] width 18 height 18
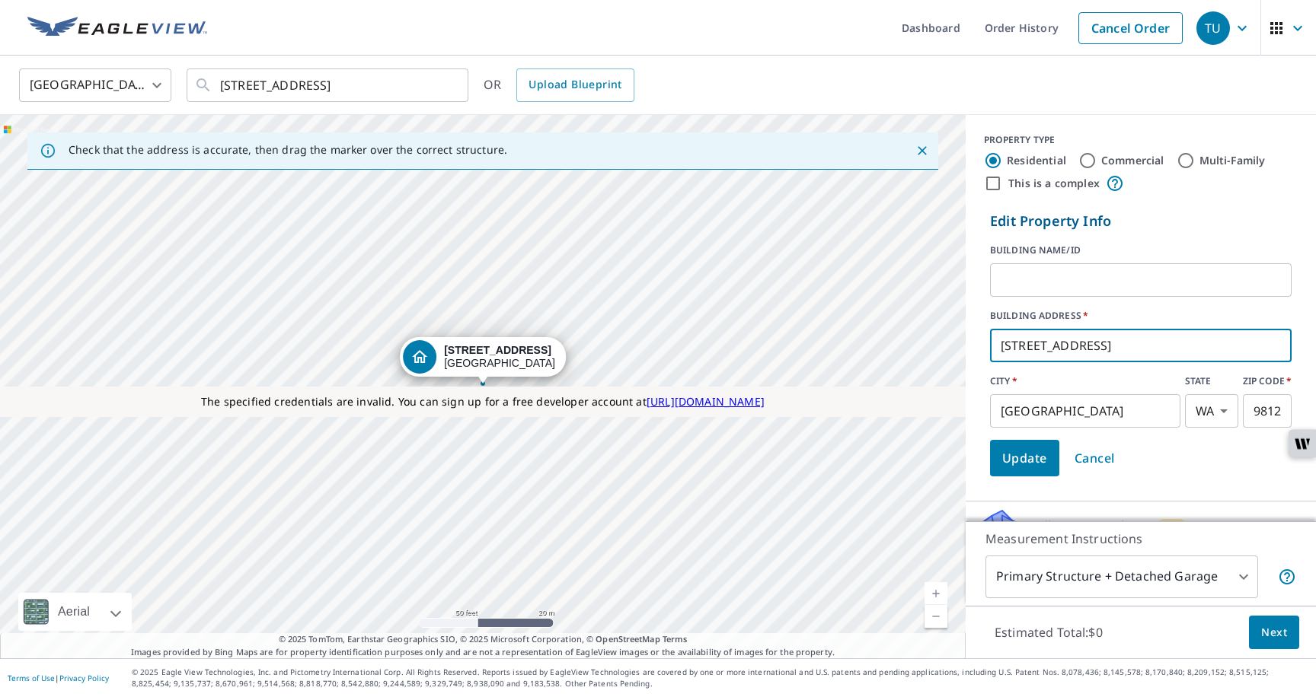
drag, startPoint x: 1106, startPoint y: 348, endPoint x: 959, endPoint y: 346, distance: 147.0
click at [959, 346] on div "Check that the address is accurate, then drag the marker over the correct struc…" at bounding box center [658, 387] width 1316 height 544
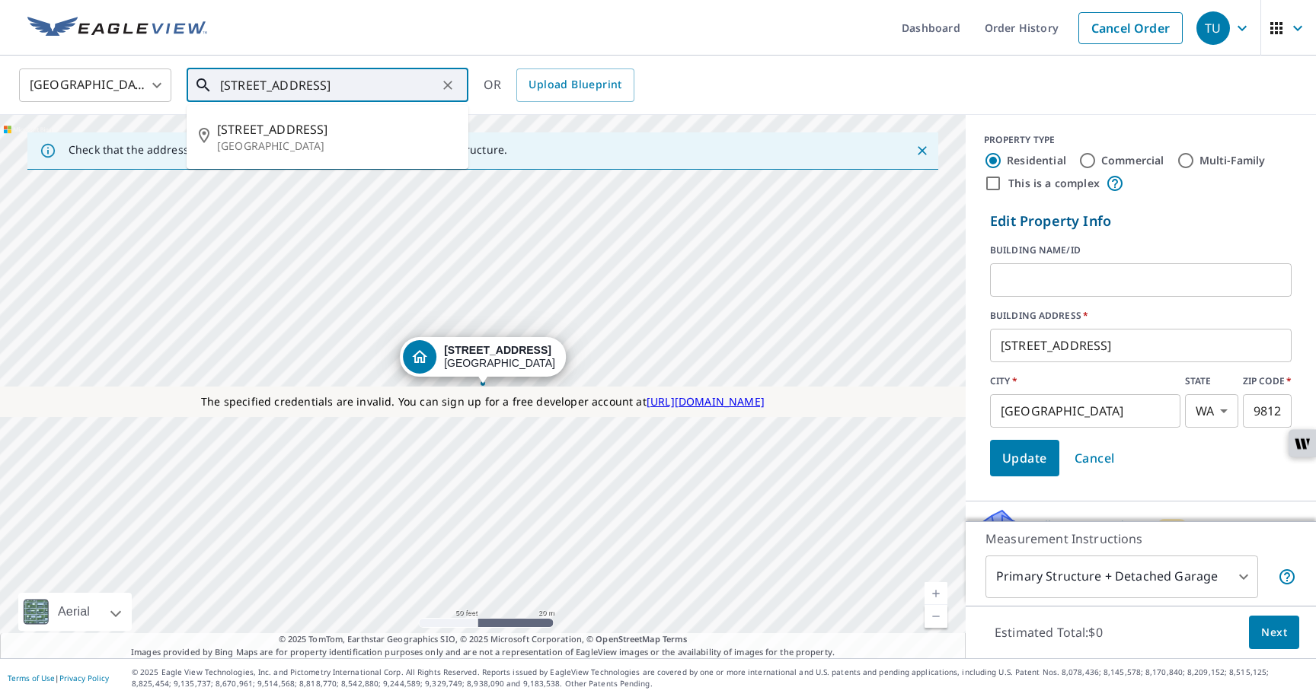
drag, startPoint x: 297, startPoint y: 83, endPoint x: 217, endPoint y: 81, distance: 80.0
click at [217, 81] on div "[STREET_ADDRESS] ​" at bounding box center [328, 86] width 282 height 34
paste input "[STREET_ADDRESS]"
click at [360, 91] on input "[STREET_ADDRESS]" at bounding box center [328, 85] width 217 height 43
click at [289, 139] on p "[GEOGRAPHIC_DATA]" at bounding box center [336, 146] width 239 height 15
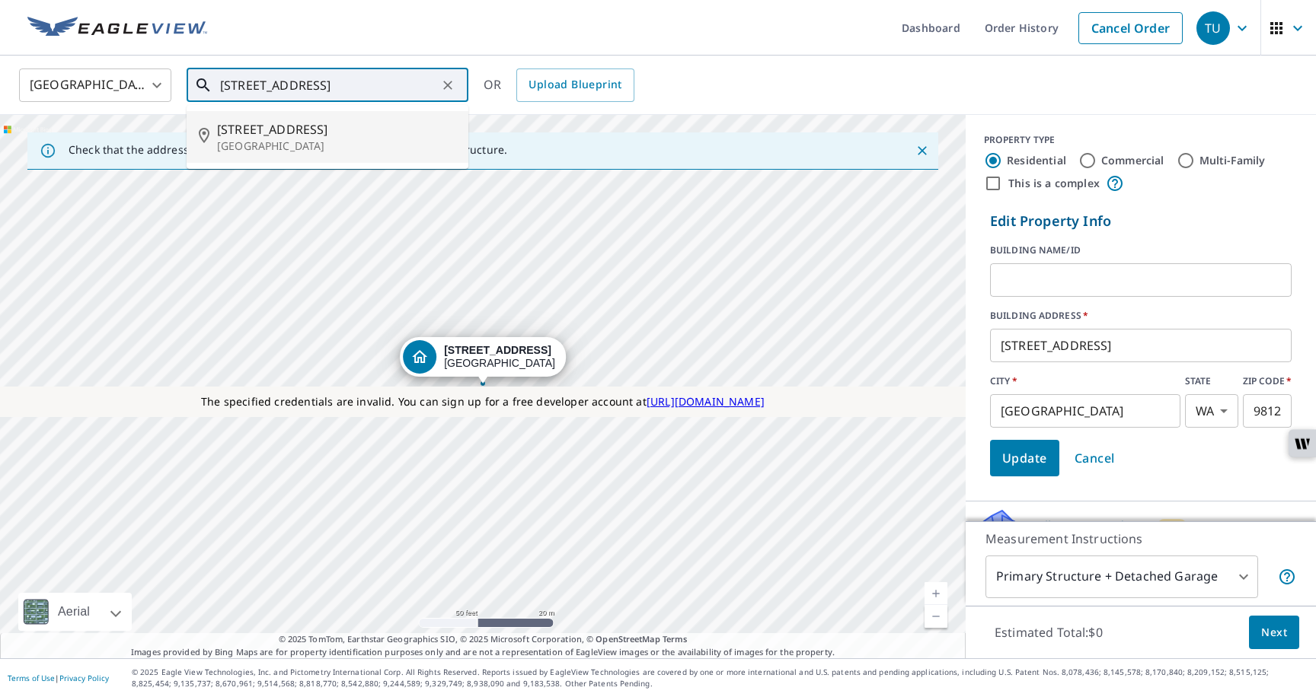
type input "[STREET_ADDRESS]"
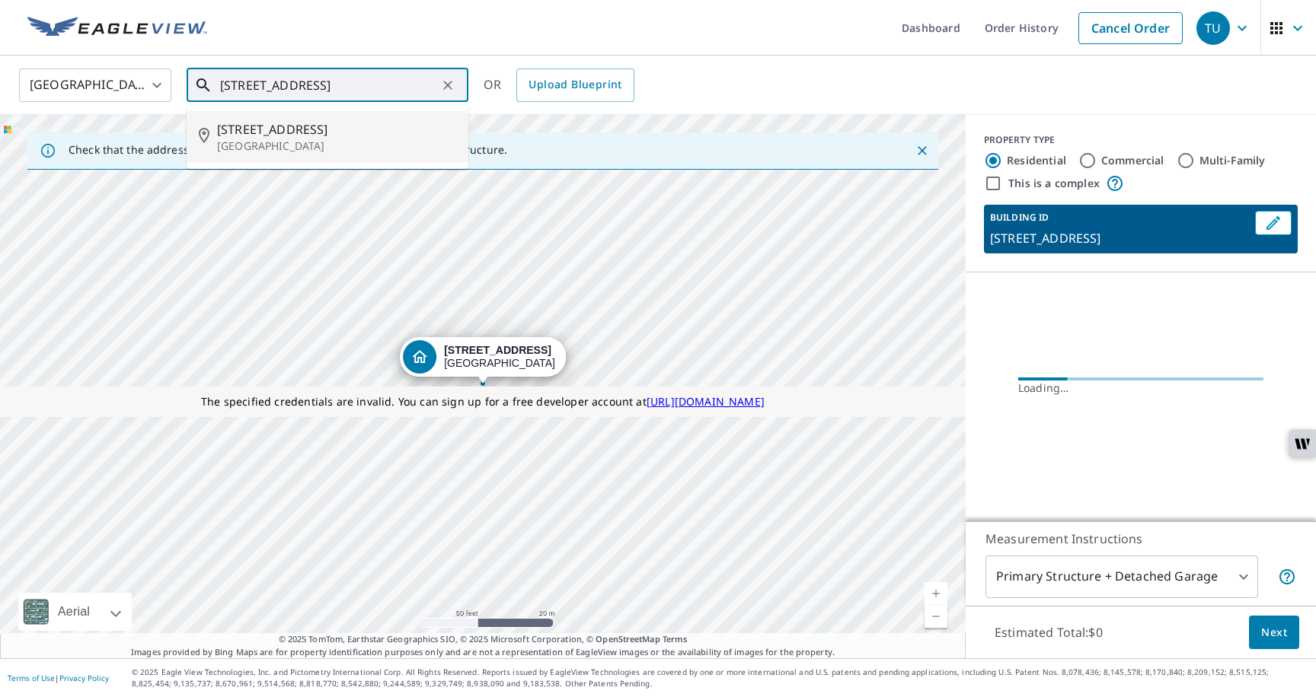
click at [336, 82] on input "[STREET_ADDRESS]" at bounding box center [328, 85] width 217 height 43
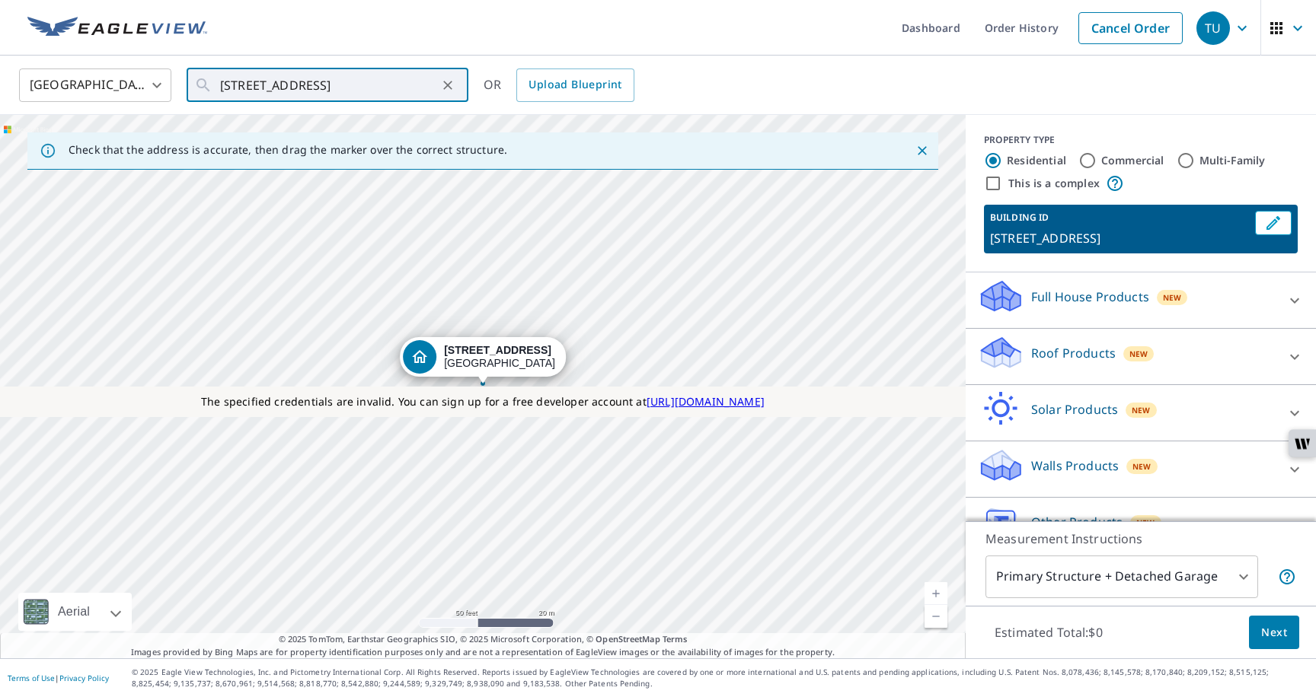
click at [1080, 361] on p "Roof Products" at bounding box center [1073, 353] width 85 height 18
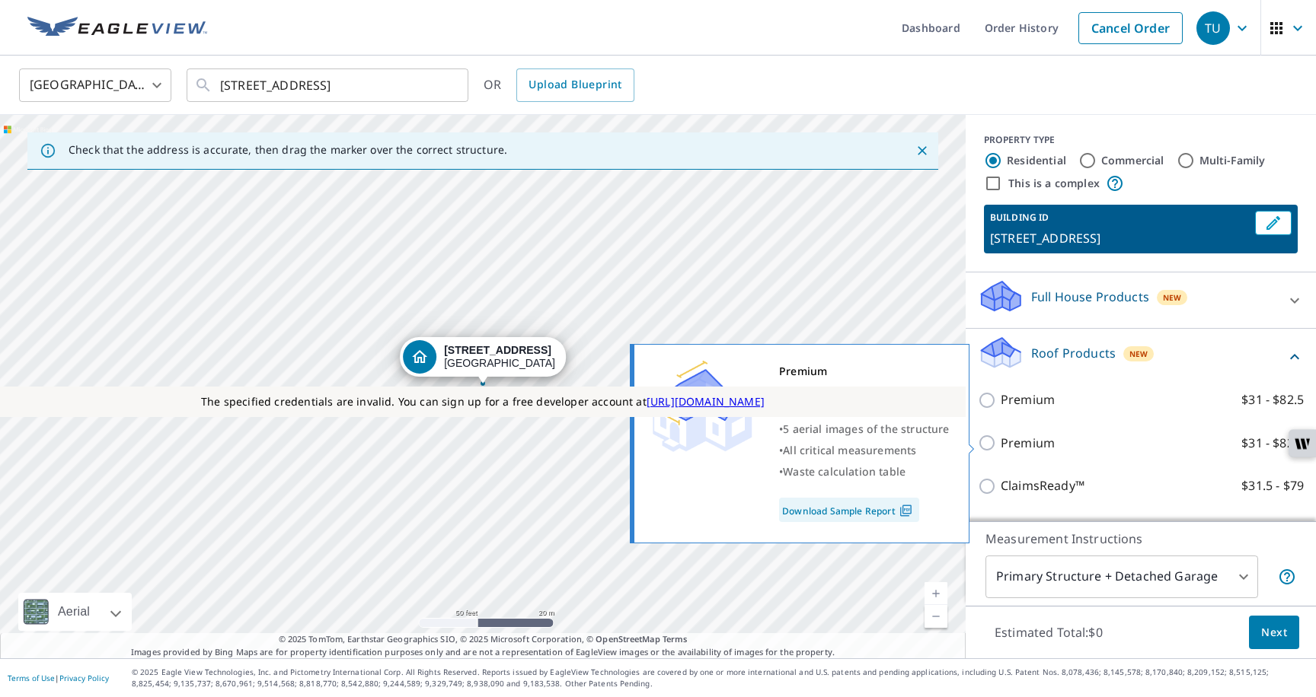
click at [1058, 442] on label "Premium $31 - $82.5" at bounding box center [1151, 443] width 303 height 19
click at [1000, 442] on input "Premium $31 - $82.5" at bounding box center [989, 443] width 23 height 18
checkbox input "true"
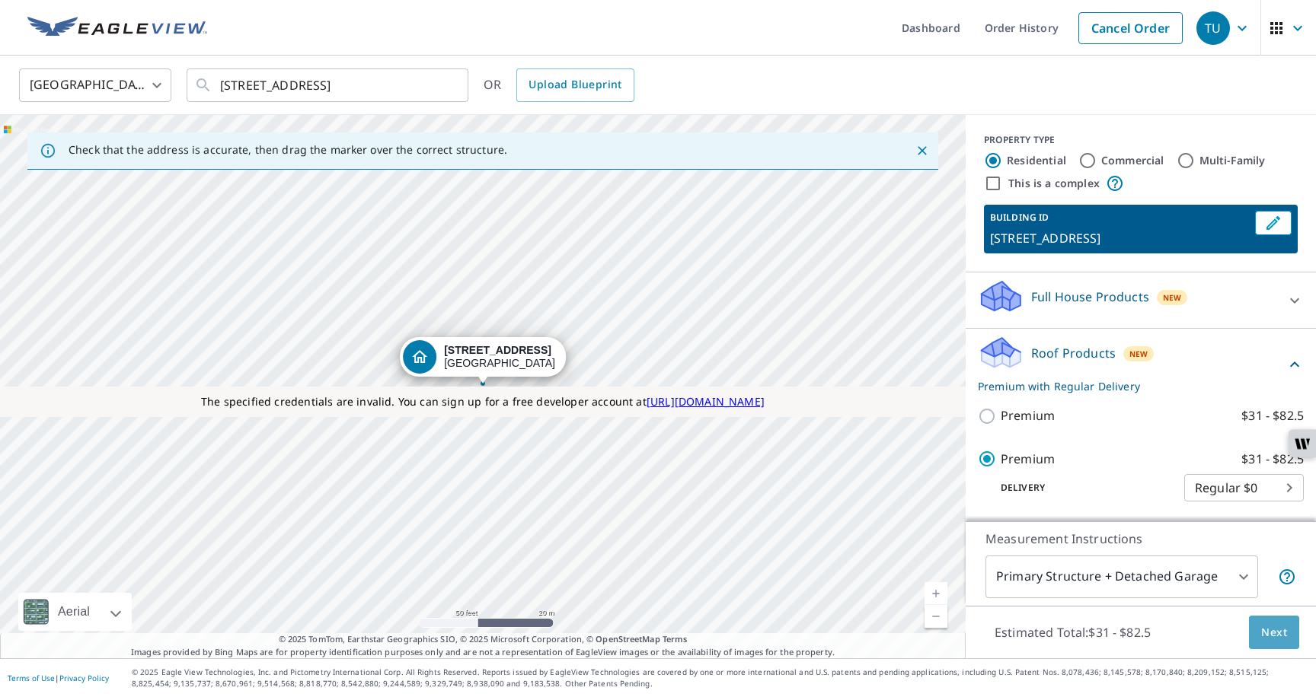
click at [1262, 629] on span "Next" at bounding box center [1274, 633] width 26 height 19
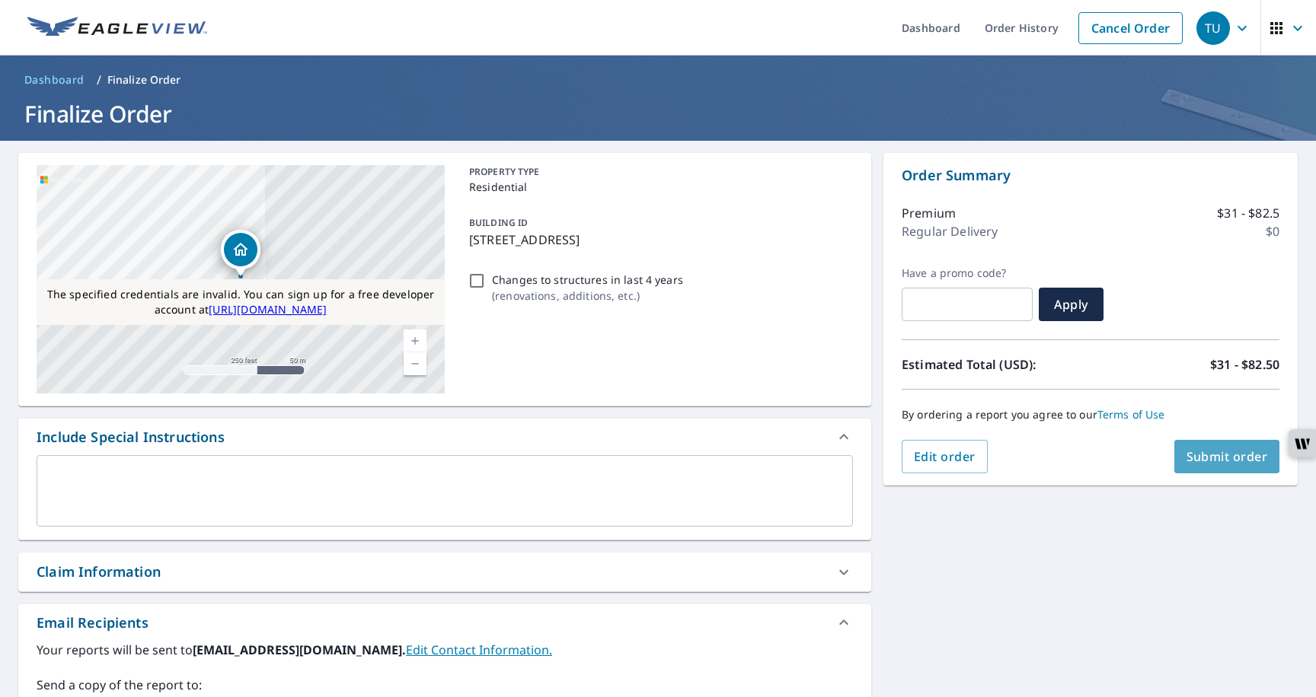
click at [1218, 459] on span "Submit order" at bounding box center [1226, 456] width 81 height 17
